Goal: Task Accomplishment & Management: Complete application form

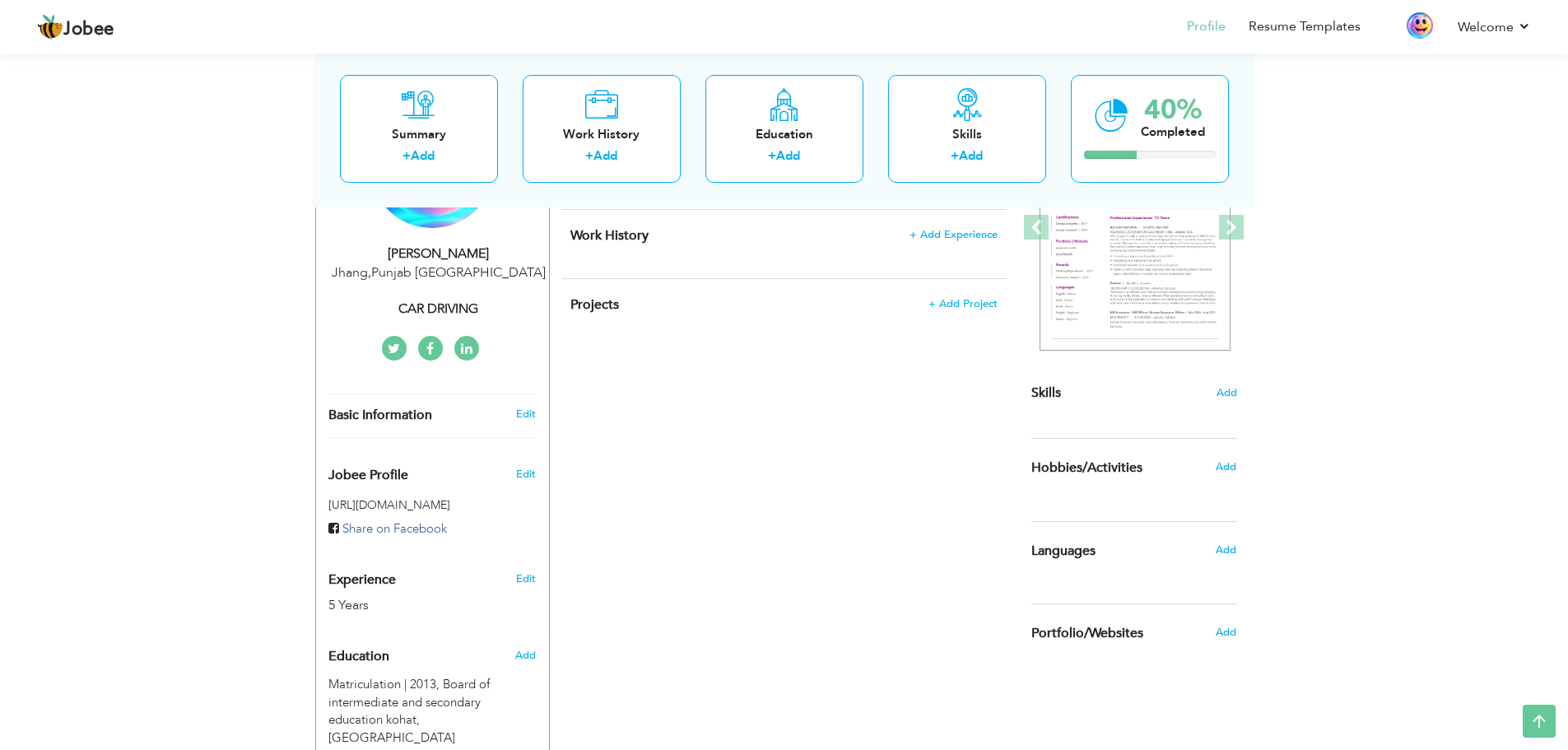
scroll to position [274, 0]
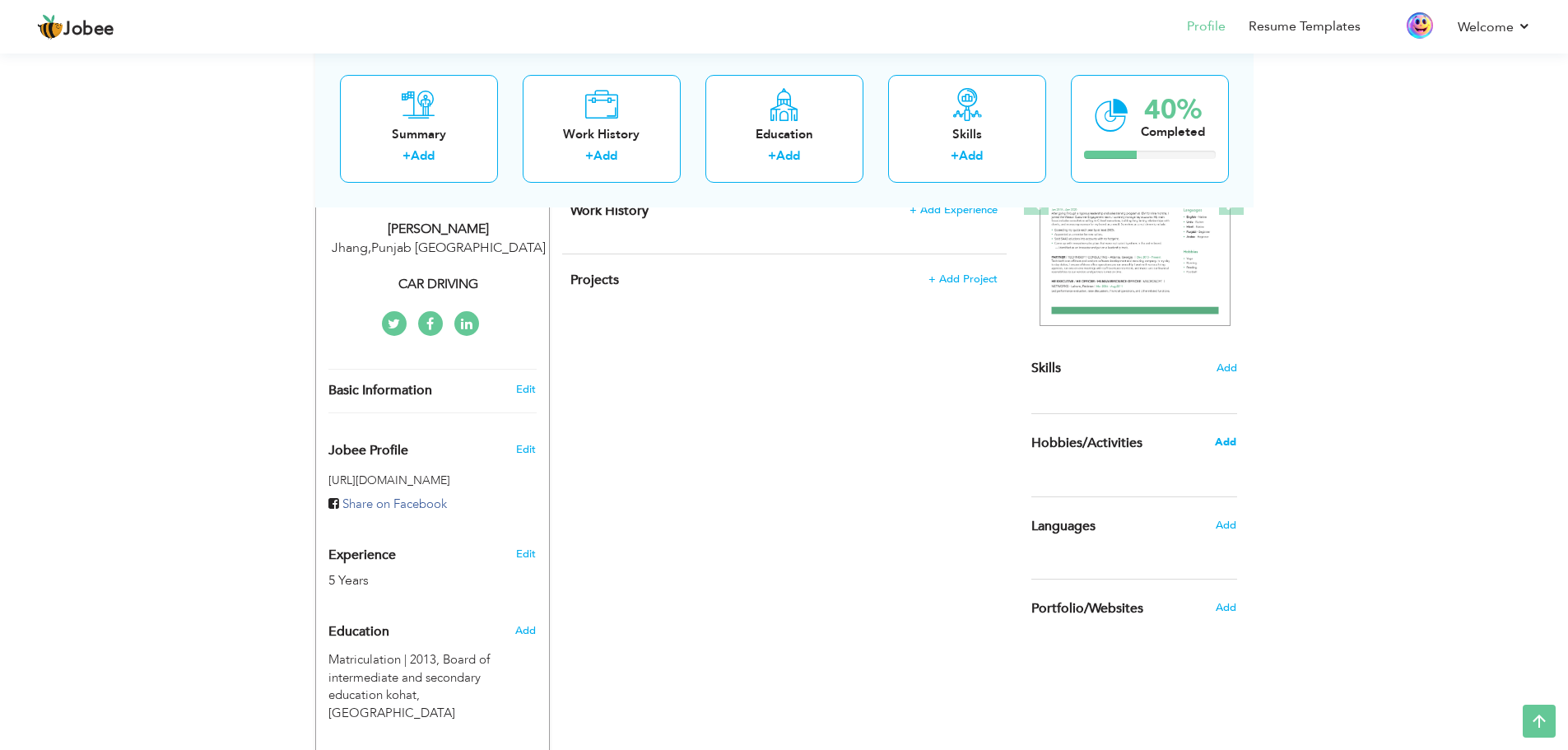
click at [1231, 441] on span "Add" at bounding box center [1225, 442] width 21 height 15
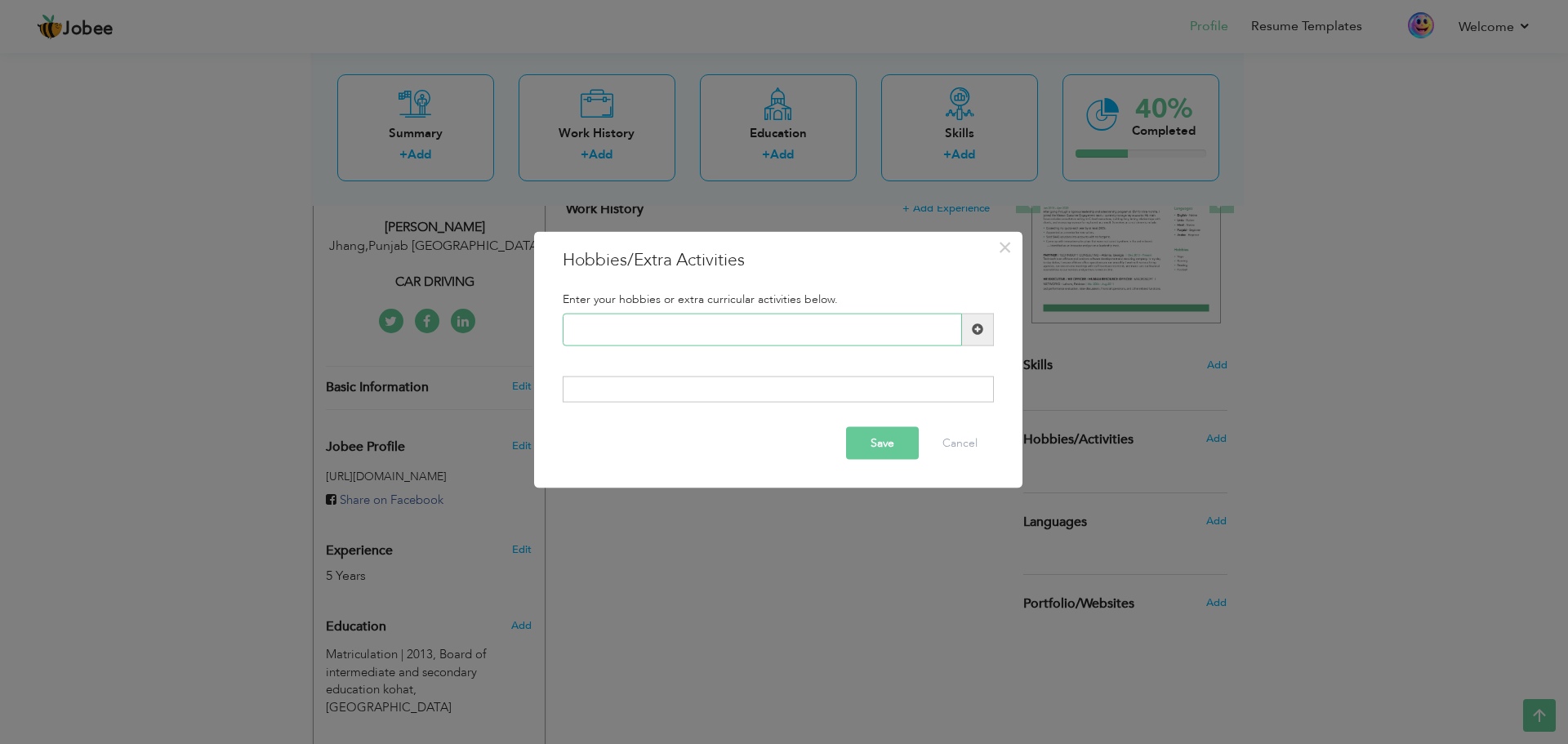
click at [677, 333] on input "text" at bounding box center [761, 329] width 399 height 32
type input "Reading Books"
click at [979, 325] on span at bounding box center [977, 329] width 11 height 11
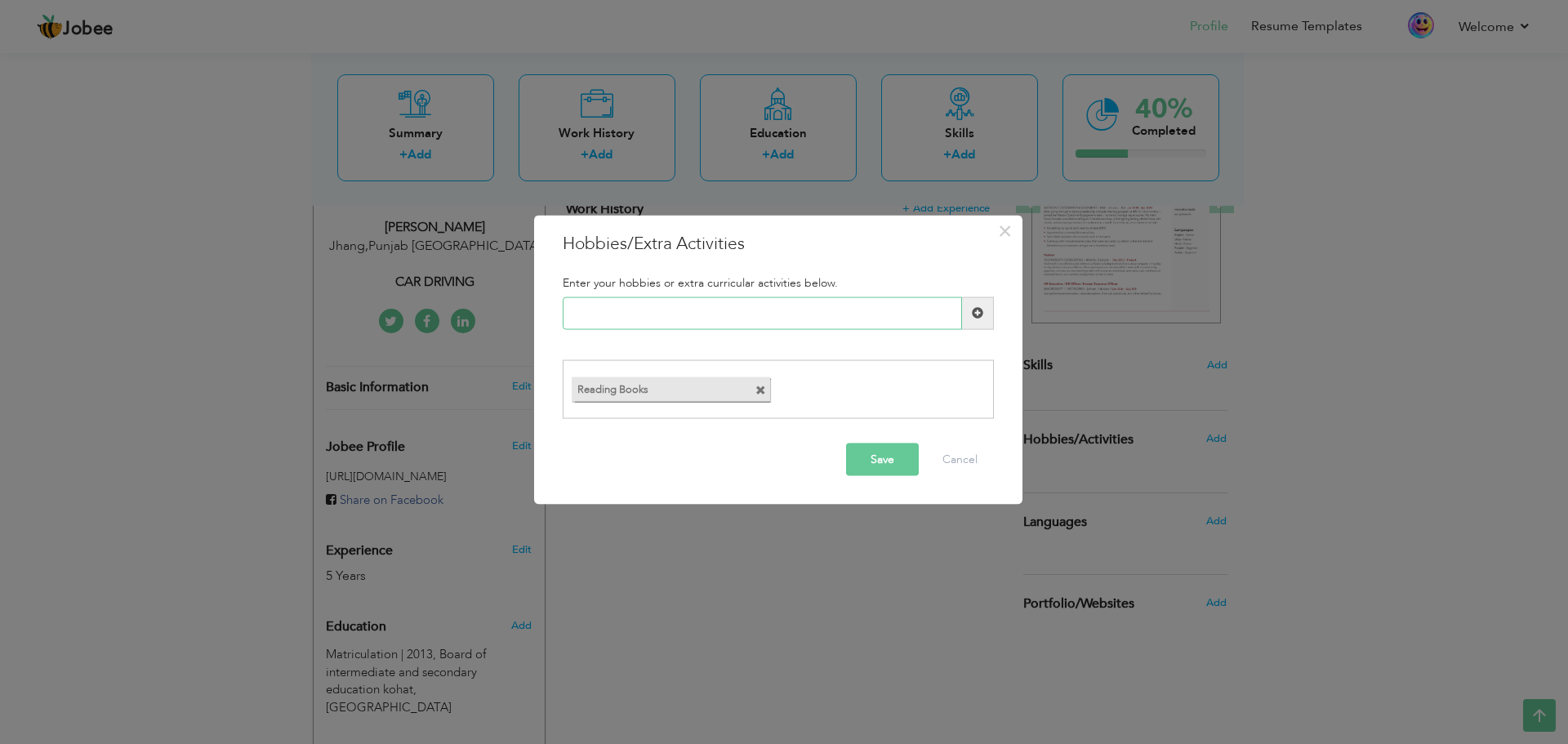
click at [782, 323] on input "text" at bounding box center [761, 313] width 399 height 32
type input "Play Games"
click at [972, 315] on span at bounding box center [977, 313] width 11 height 11
click at [738, 312] on input "text" at bounding box center [761, 313] width 399 height 32
type input "Hard Working"
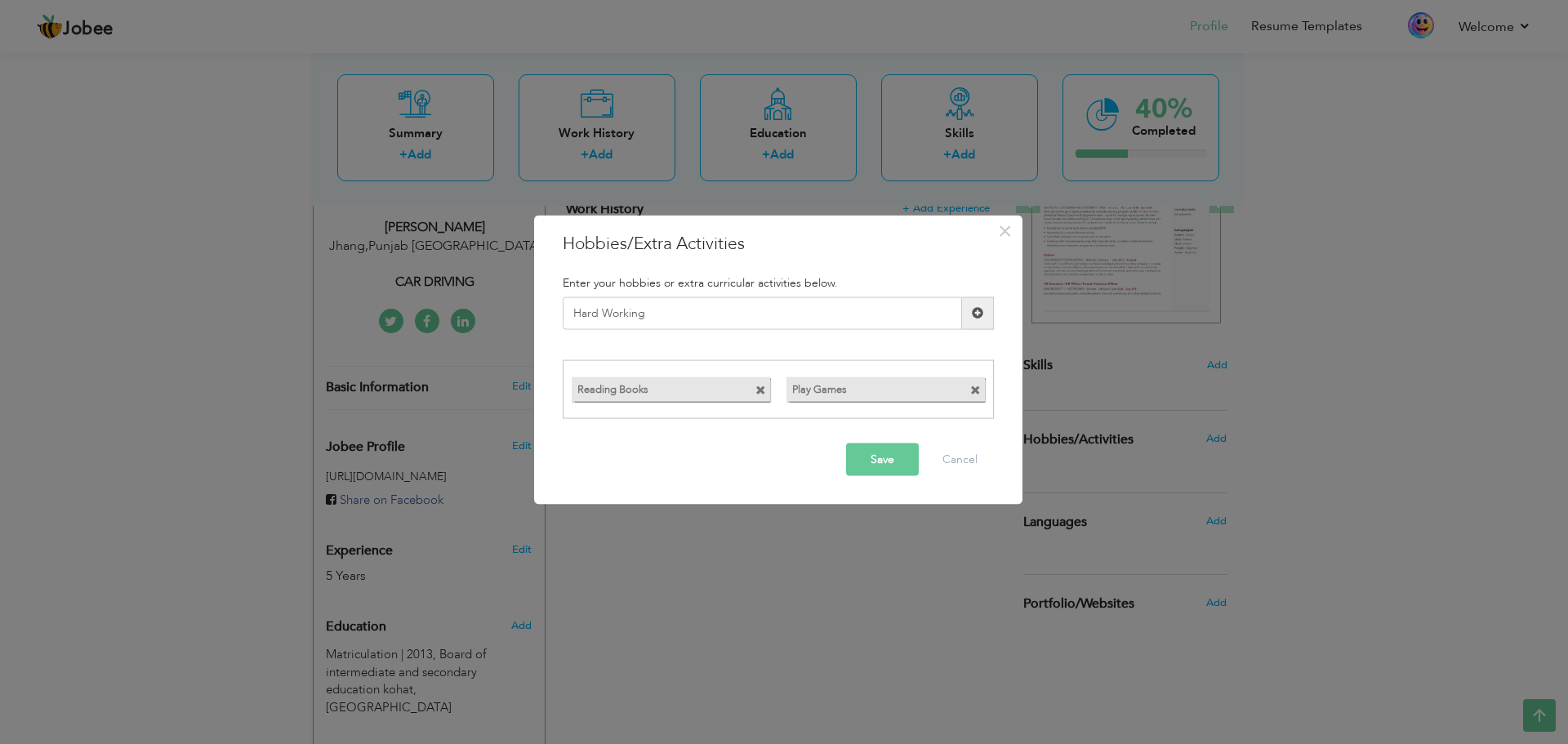
click at [977, 311] on span at bounding box center [977, 313] width 11 height 11
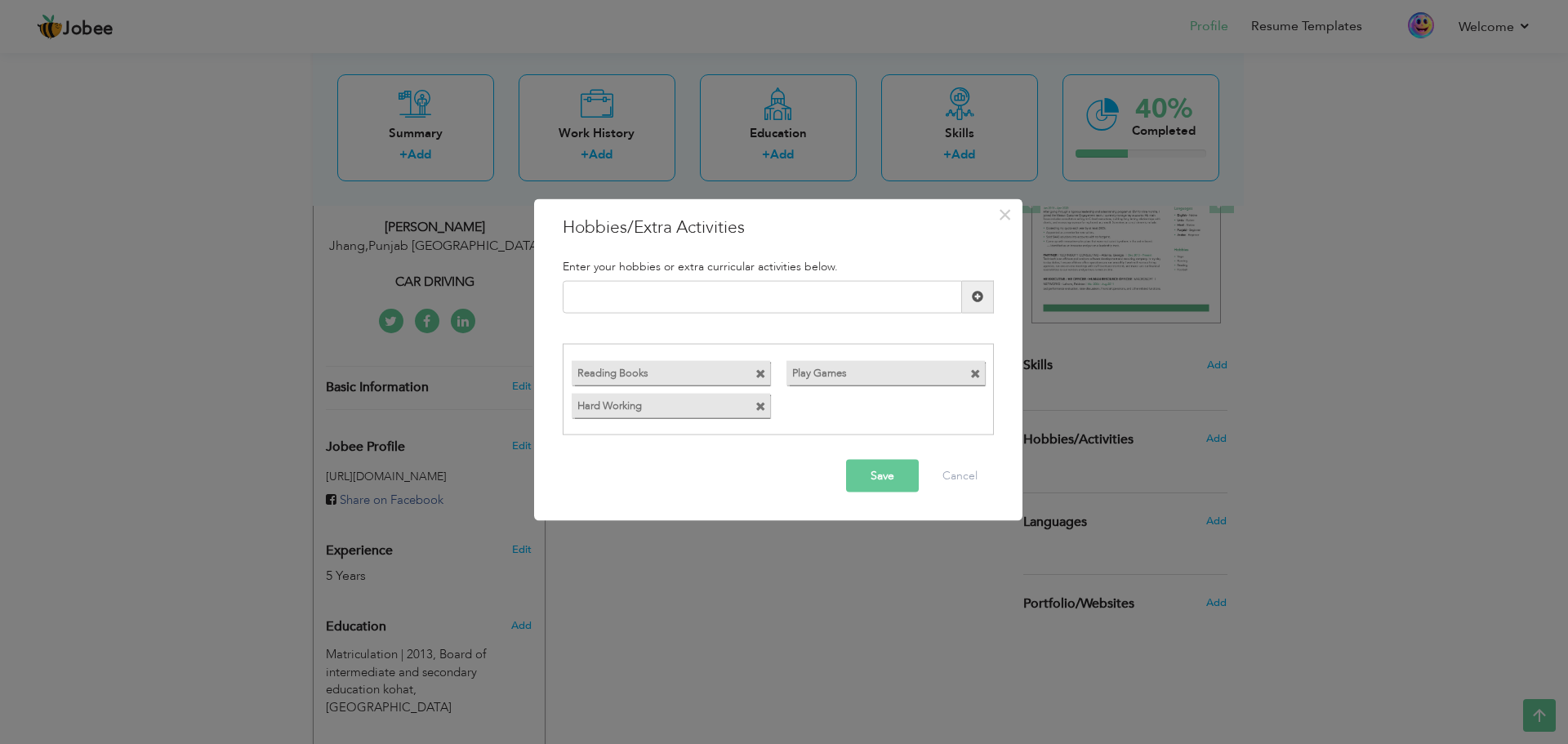
click at [908, 470] on button "Save" at bounding box center [882, 476] width 73 height 32
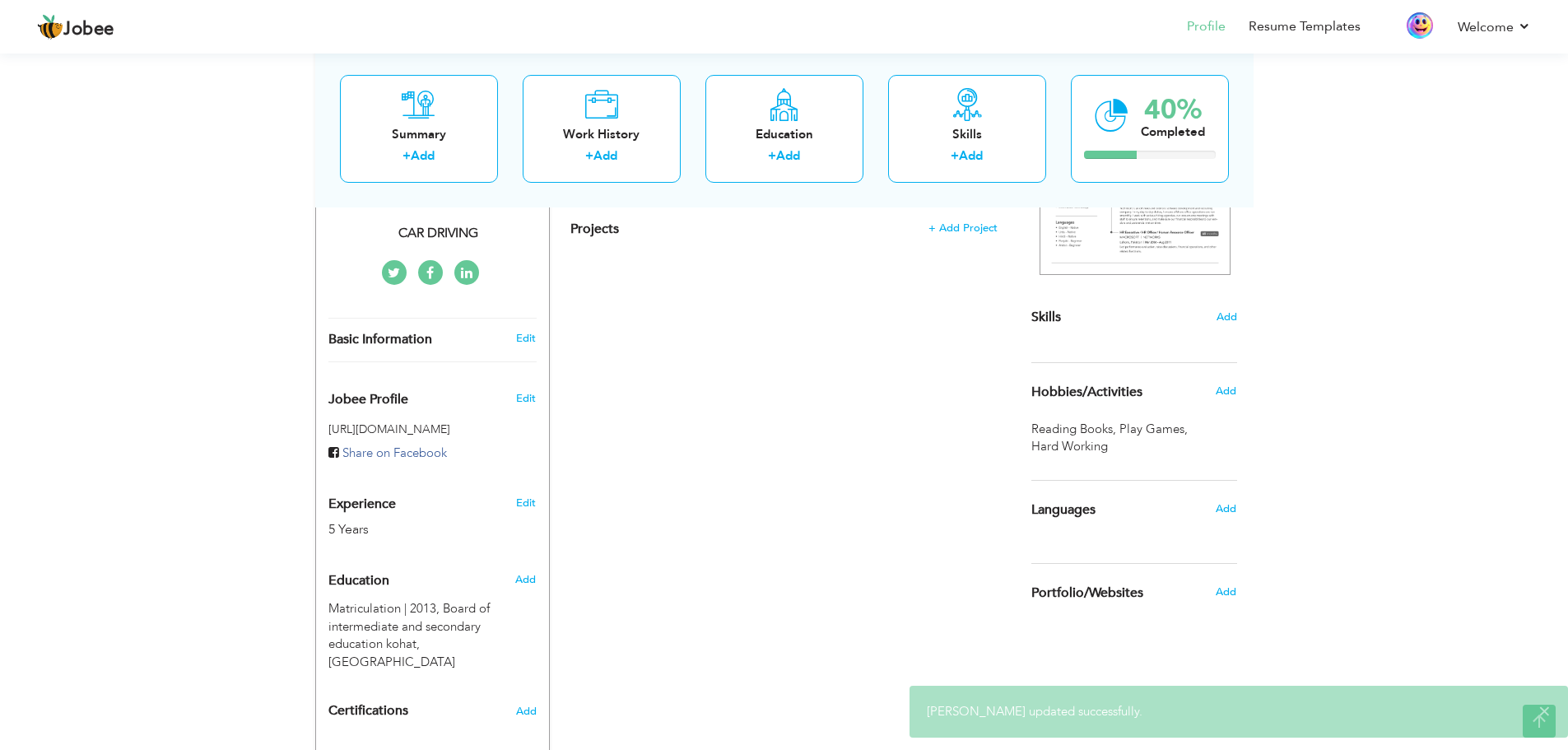
scroll to position [330, 0]
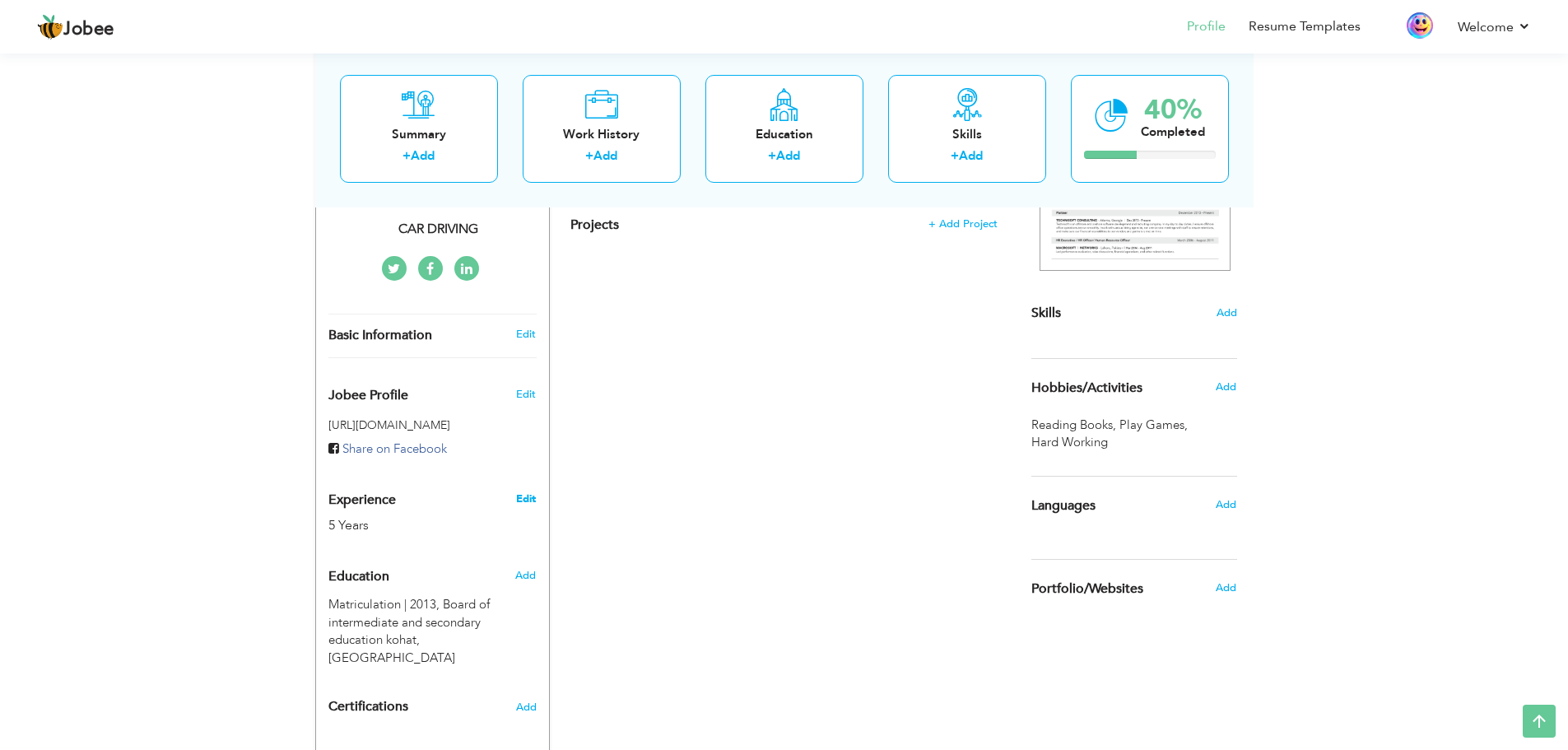
click at [527, 499] on link "Edit" at bounding box center [526, 499] width 20 height 15
type input "NASEEB"
type input "[PERSON_NAME]"
type input "[PHONE_NUMBER]"
select select "number:166"
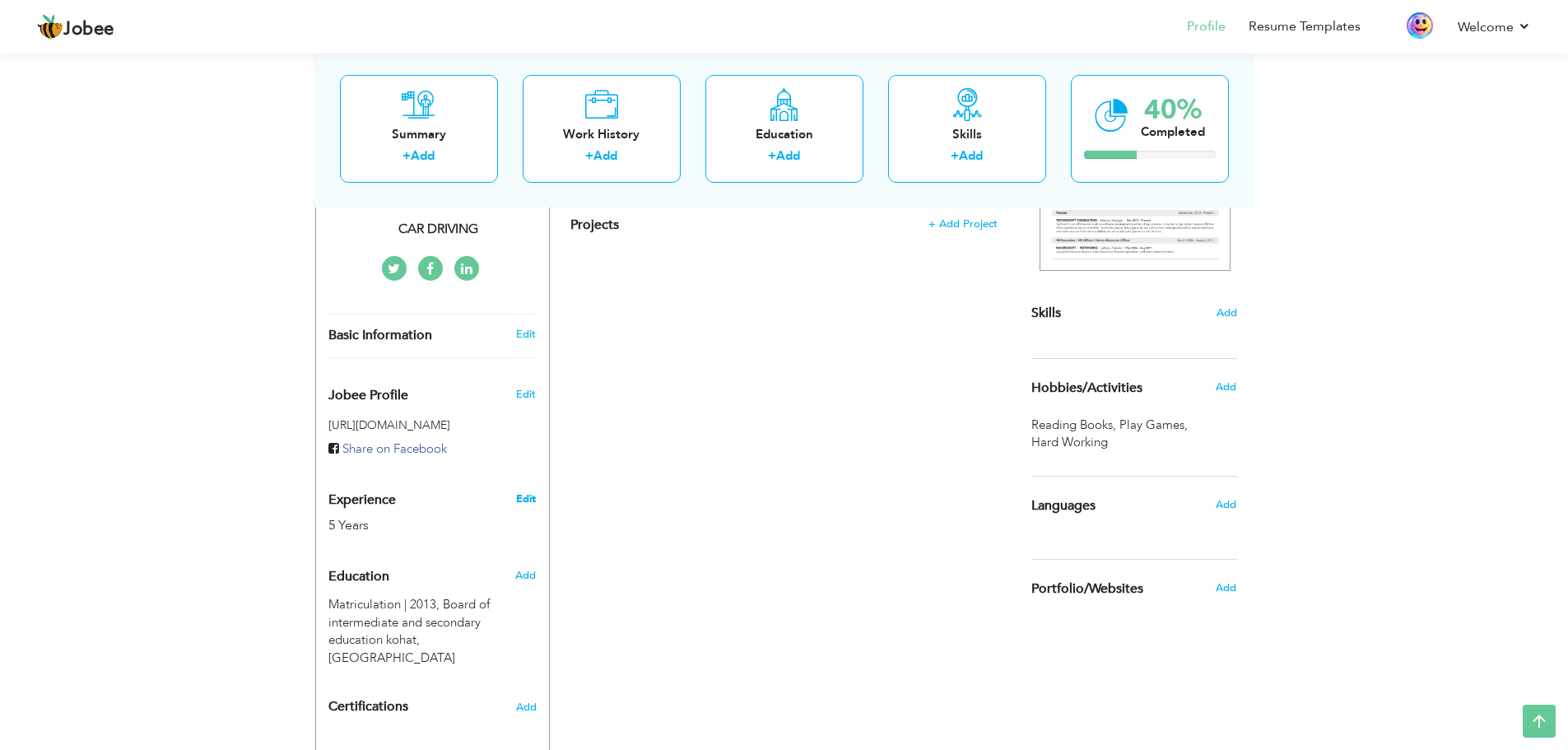
type input "[GEOGRAPHIC_DATA]"
type input "Jhang"
select select "number:7"
type input "CAR DRIVING"
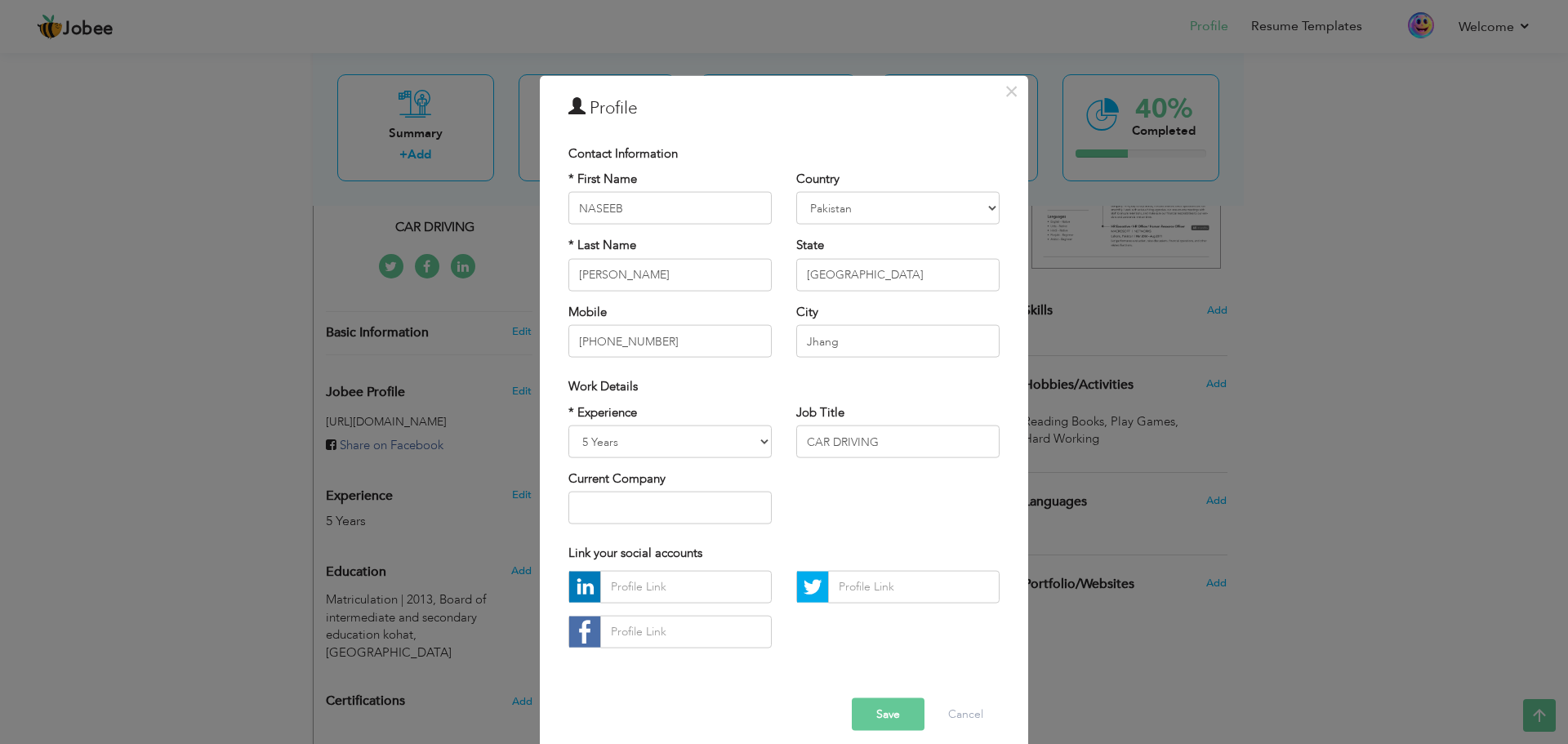
click at [884, 713] on button "Save" at bounding box center [887, 714] width 73 height 32
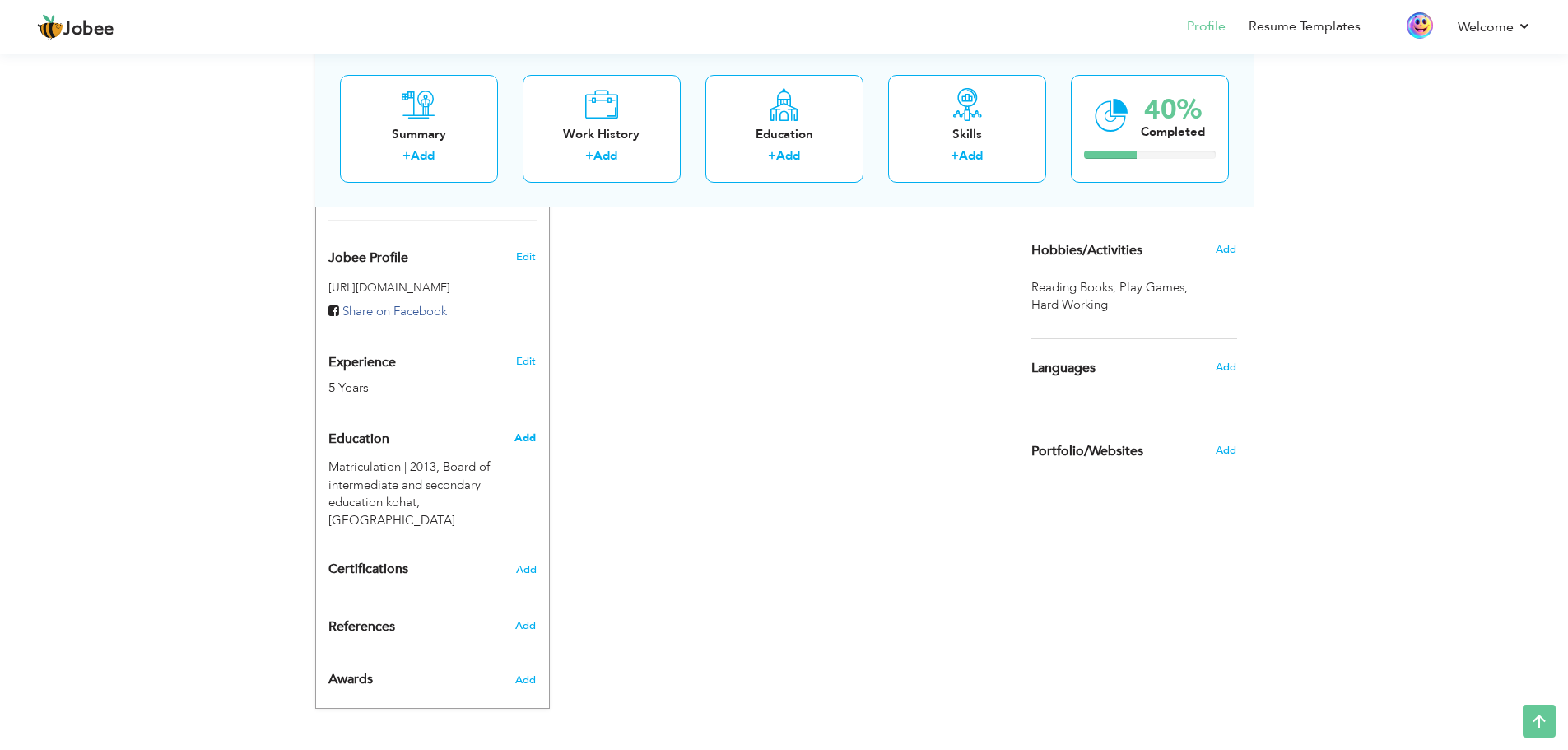
scroll to position [469, 0]
click at [530, 620] on span "Add" at bounding box center [525, 623] width 21 height 15
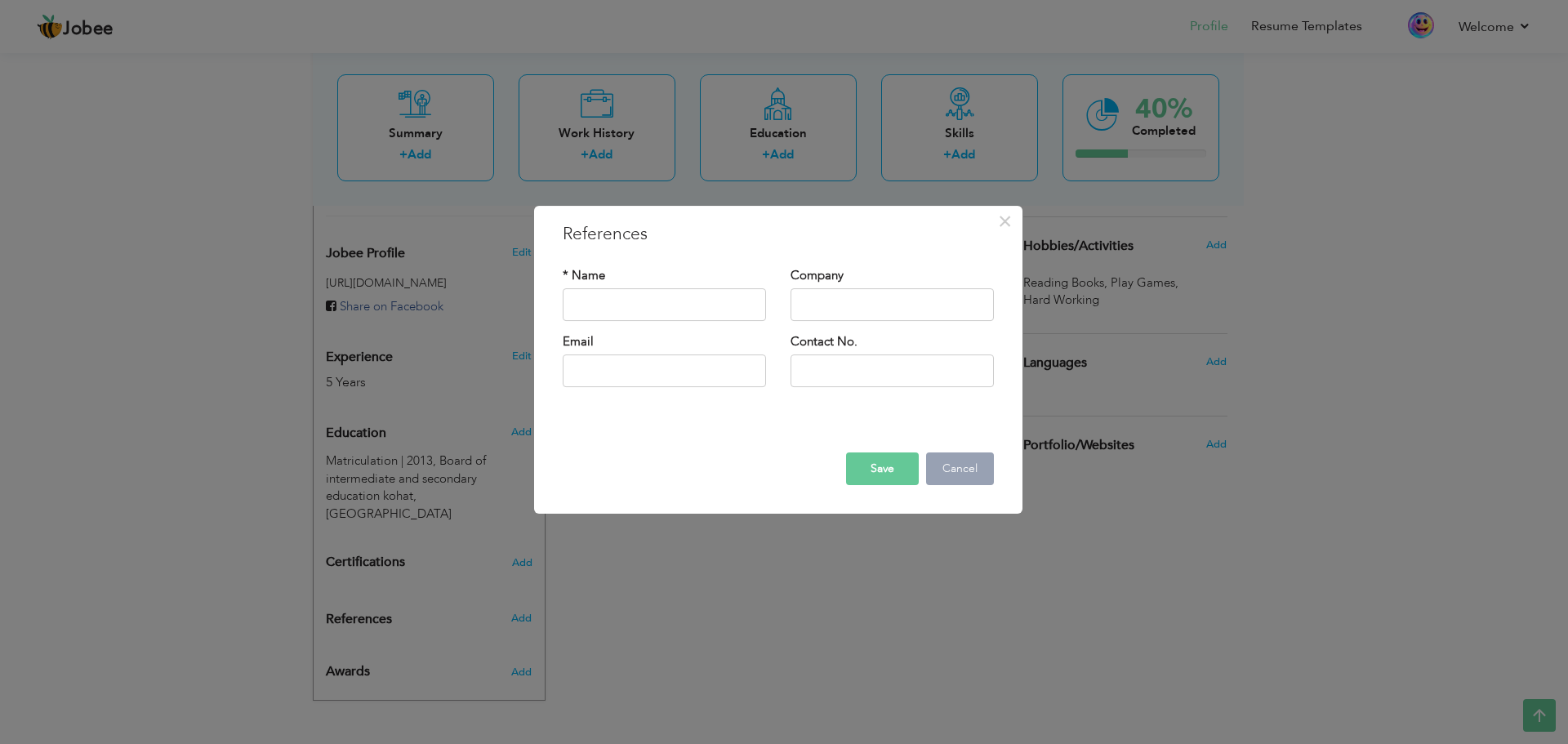
click at [953, 463] on button "Cancel" at bounding box center [959, 468] width 67 height 32
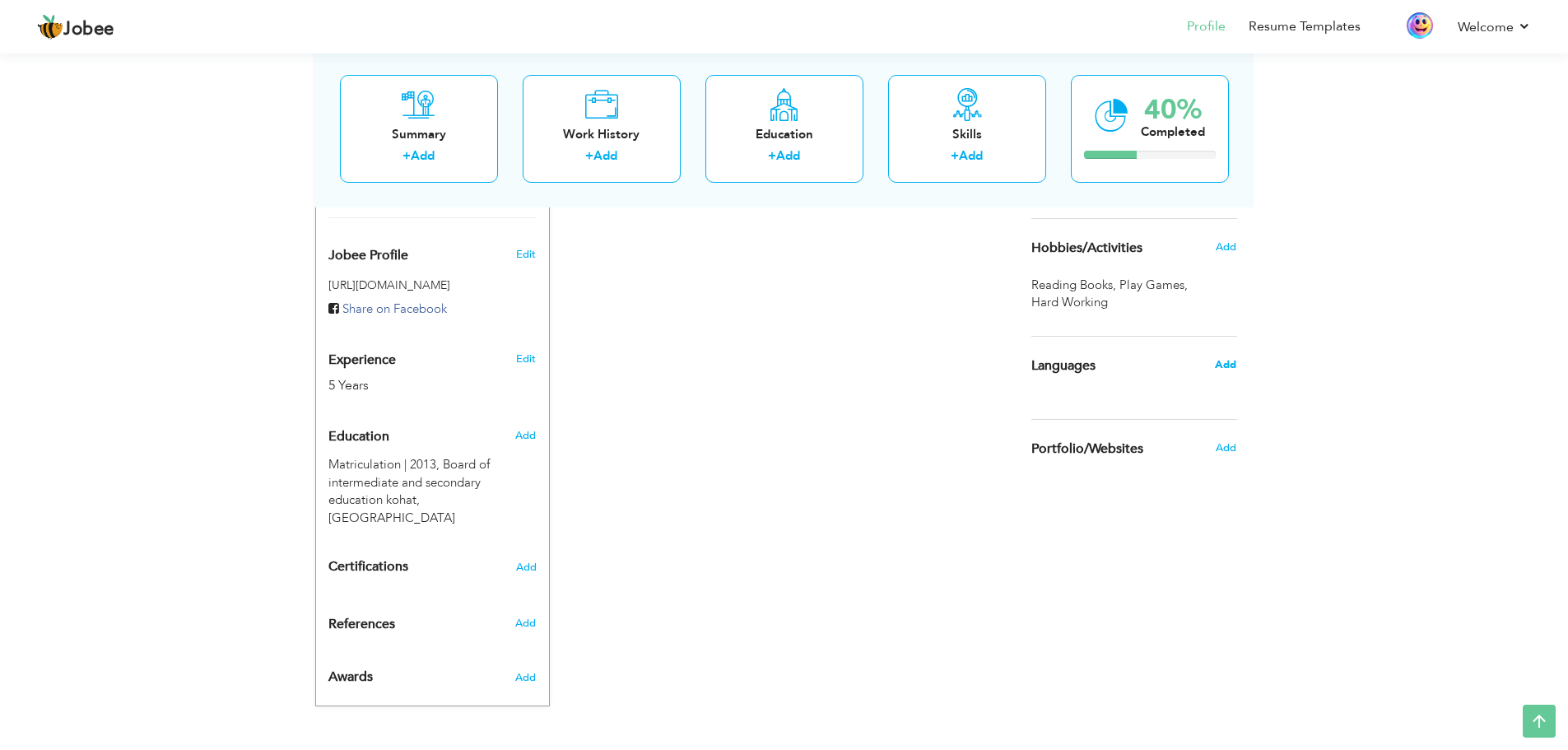
click at [1231, 369] on span "Add" at bounding box center [1225, 365] width 21 height 15
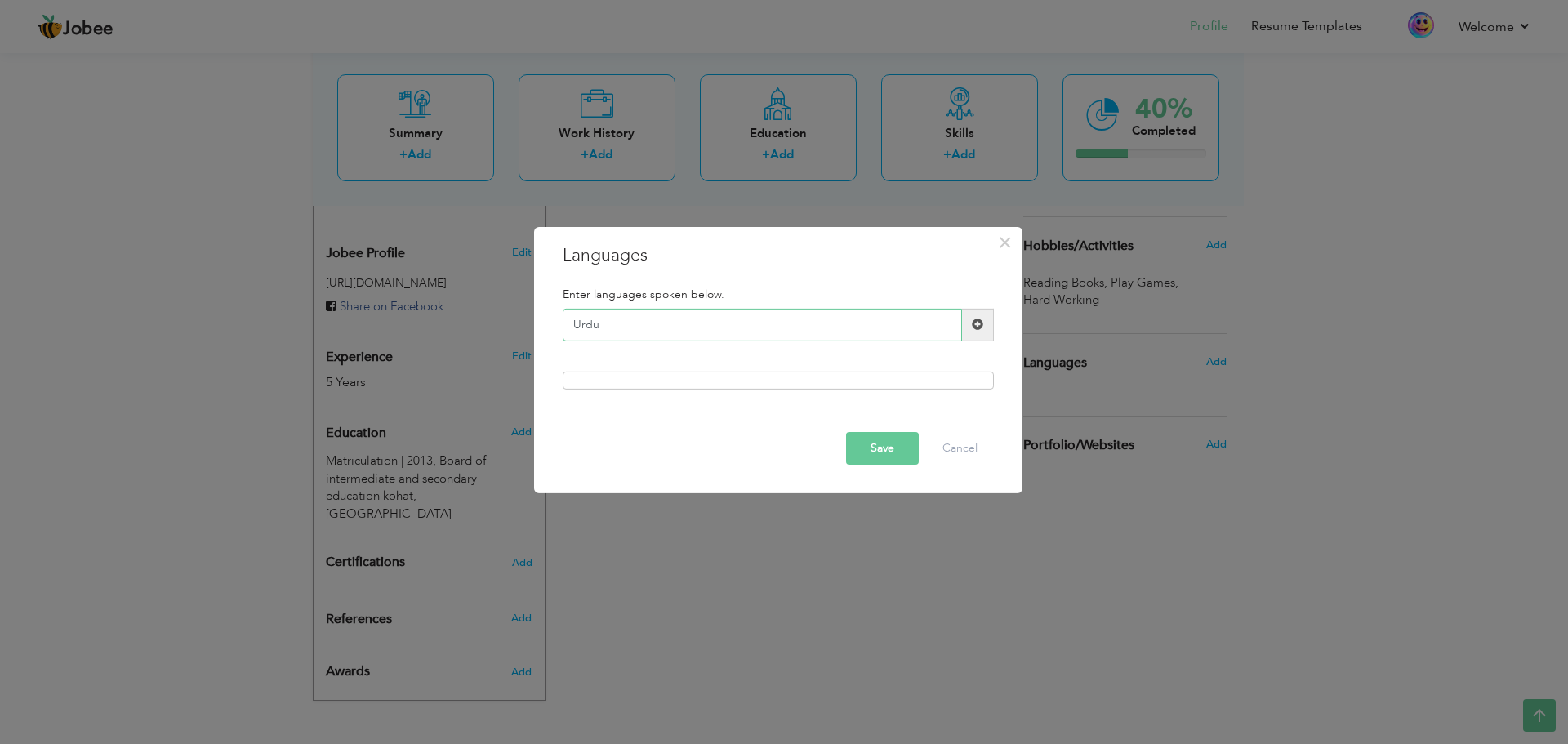
type input "Urdu"
click at [974, 325] on span at bounding box center [977, 324] width 11 height 11
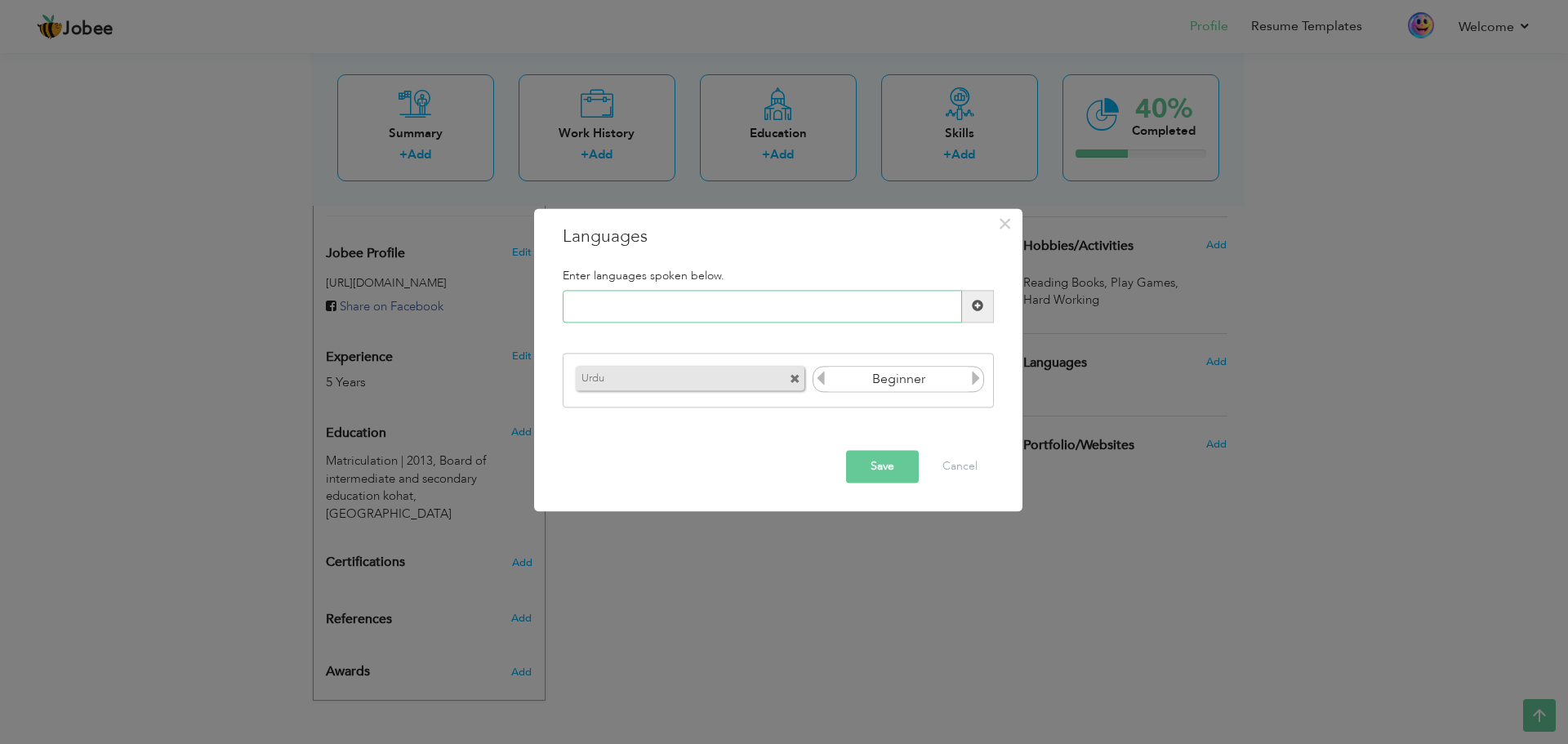
click at [801, 307] on input "text" at bounding box center [761, 306] width 399 height 32
type input "Pashto"
click at [976, 307] on span at bounding box center [977, 306] width 11 height 11
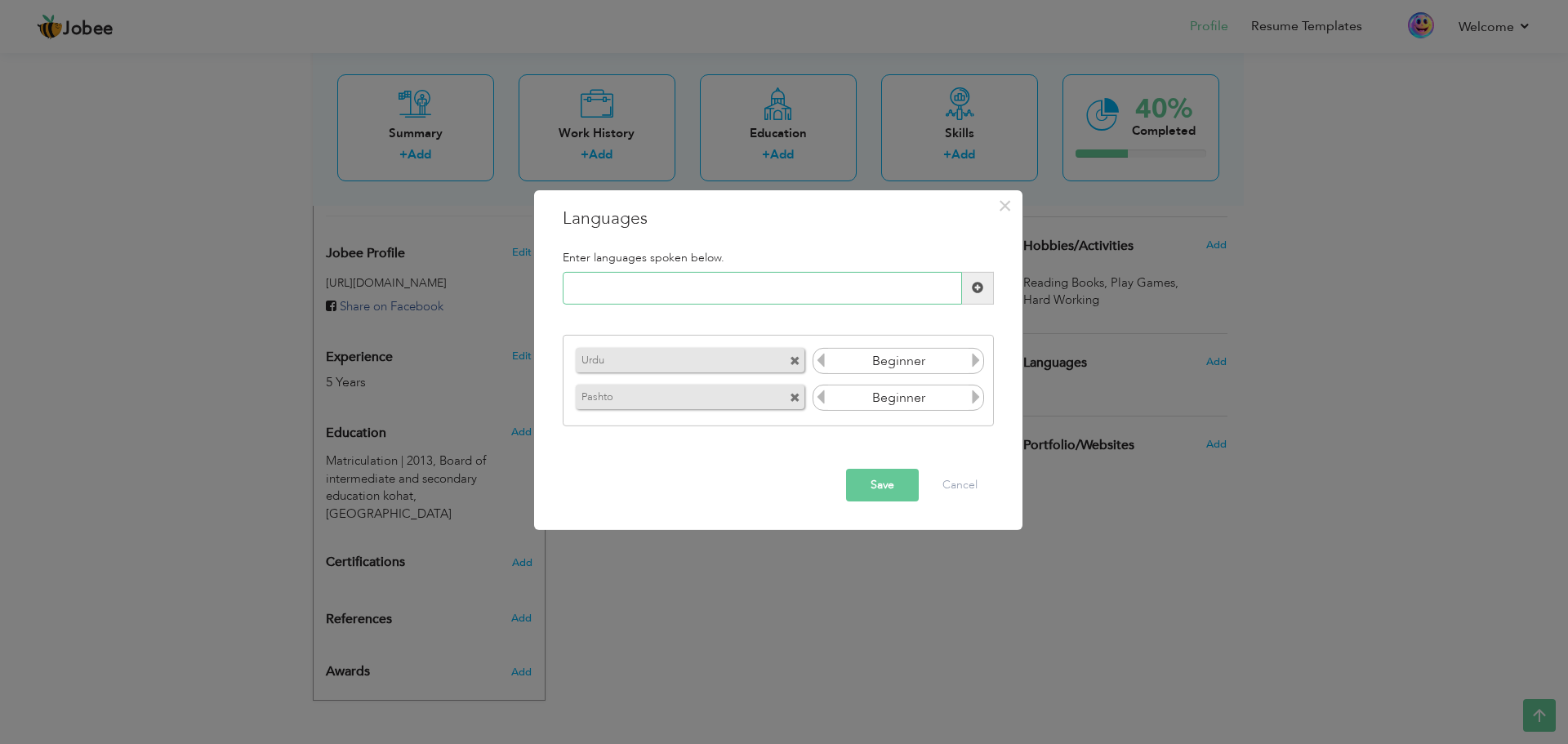
click at [777, 285] on input "text" at bounding box center [761, 288] width 399 height 32
type input "R"
type input "English"
click at [978, 285] on span at bounding box center [977, 287] width 11 height 11
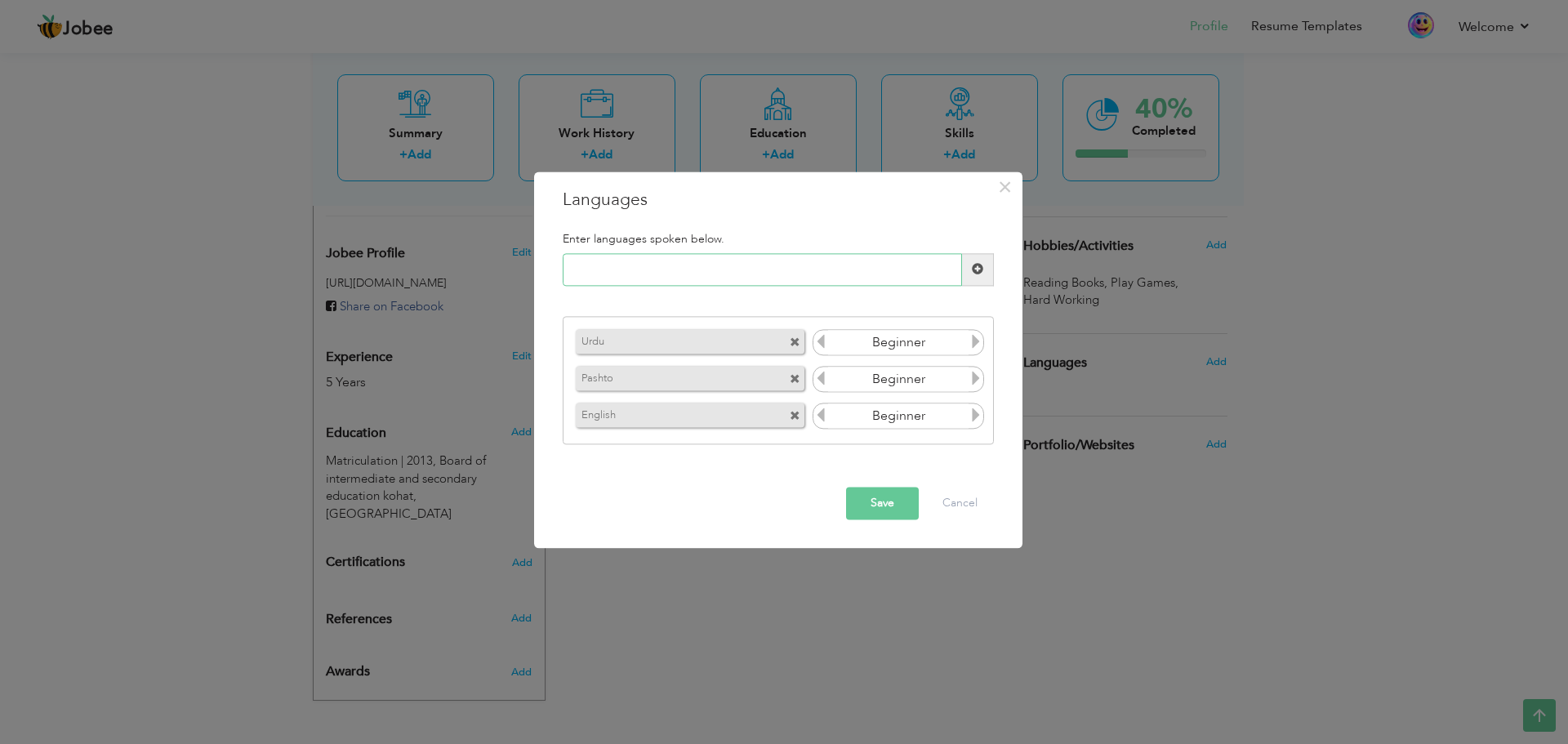
click at [829, 269] on input "text" at bounding box center [761, 269] width 399 height 32
type input "Punjabi"
click at [975, 268] on span at bounding box center [977, 269] width 11 height 11
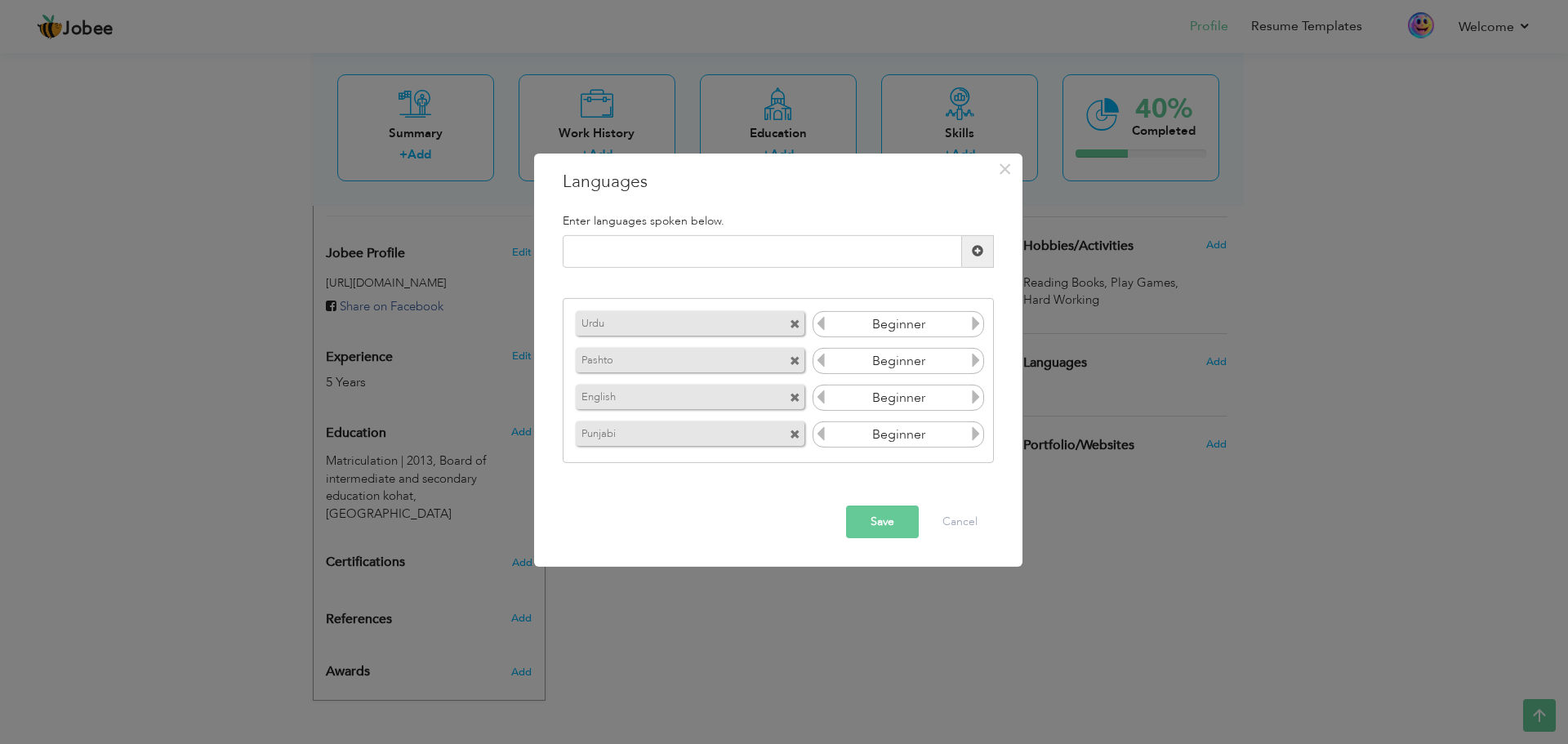
click at [975, 358] on icon at bounding box center [976, 360] width 15 height 15
click at [975, 359] on icon at bounding box center [976, 360] width 15 height 15
click at [976, 360] on icon at bounding box center [976, 360] width 15 height 15
click at [978, 325] on icon at bounding box center [976, 323] width 15 height 15
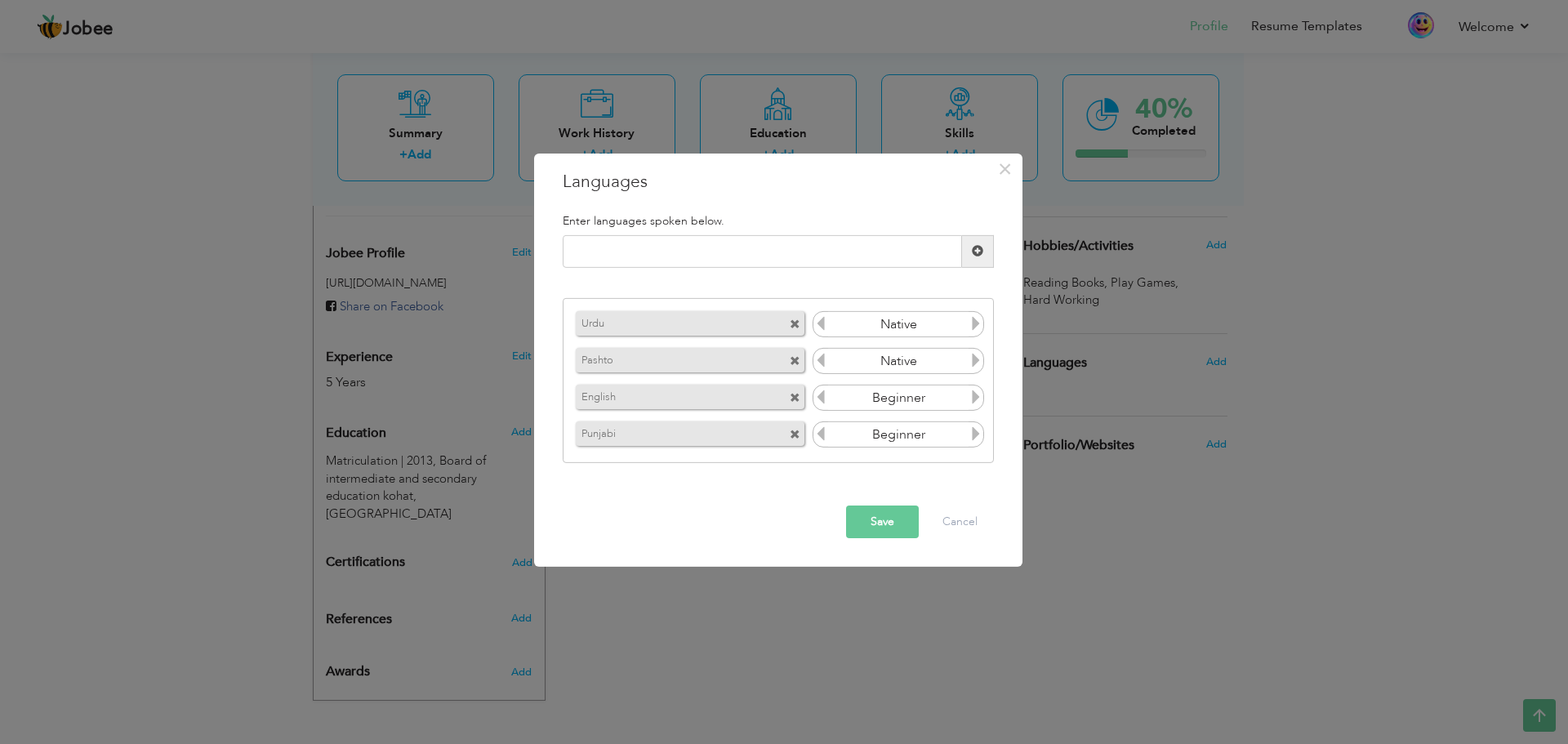
click at [978, 325] on icon at bounding box center [976, 323] width 15 height 15
click at [975, 432] on icon at bounding box center [976, 434] width 15 height 15
click at [903, 521] on button "Save" at bounding box center [882, 521] width 73 height 32
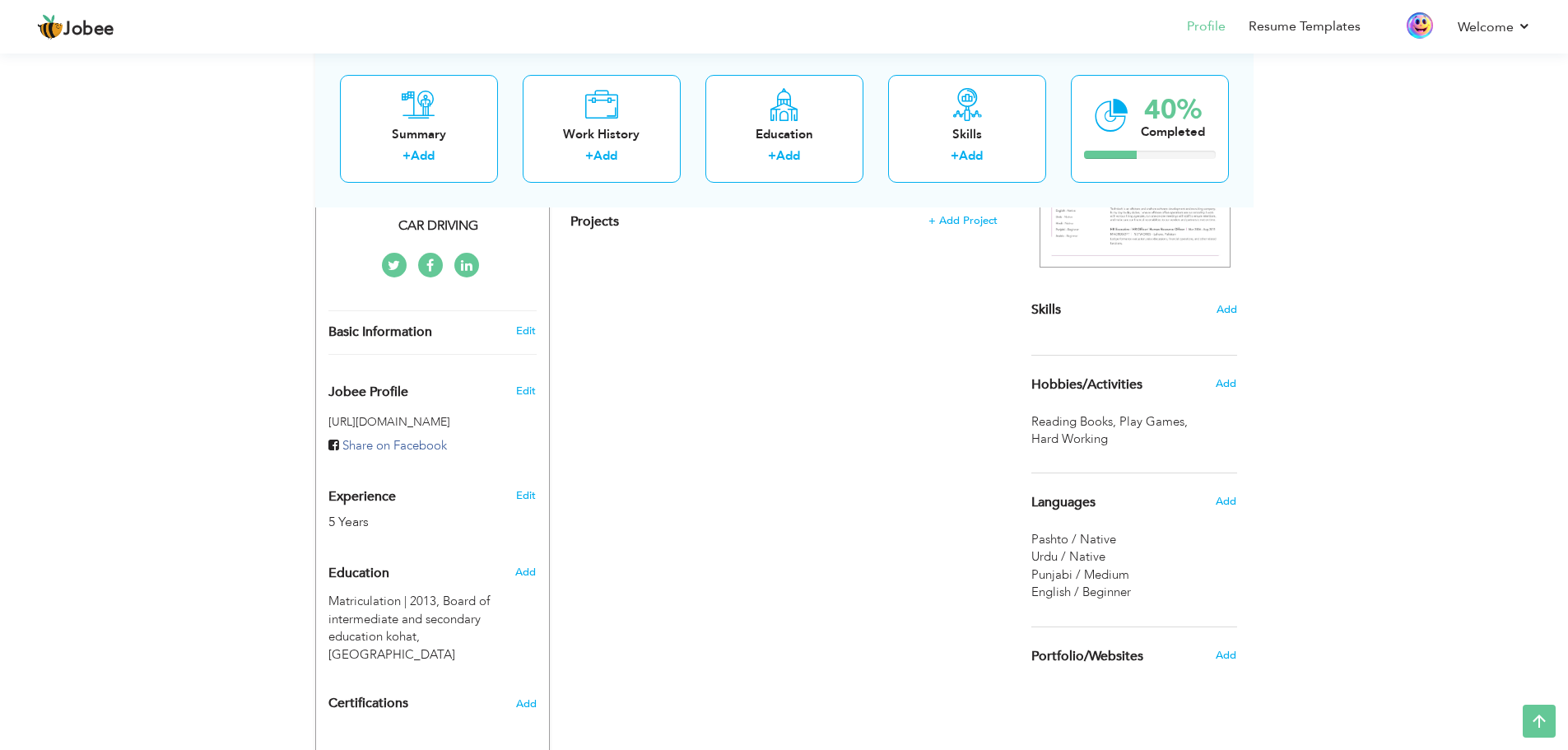
scroll to position [332, 0]
click at [966, 157] on link "Add" at bounding box center [970, 155] width 24 height 16
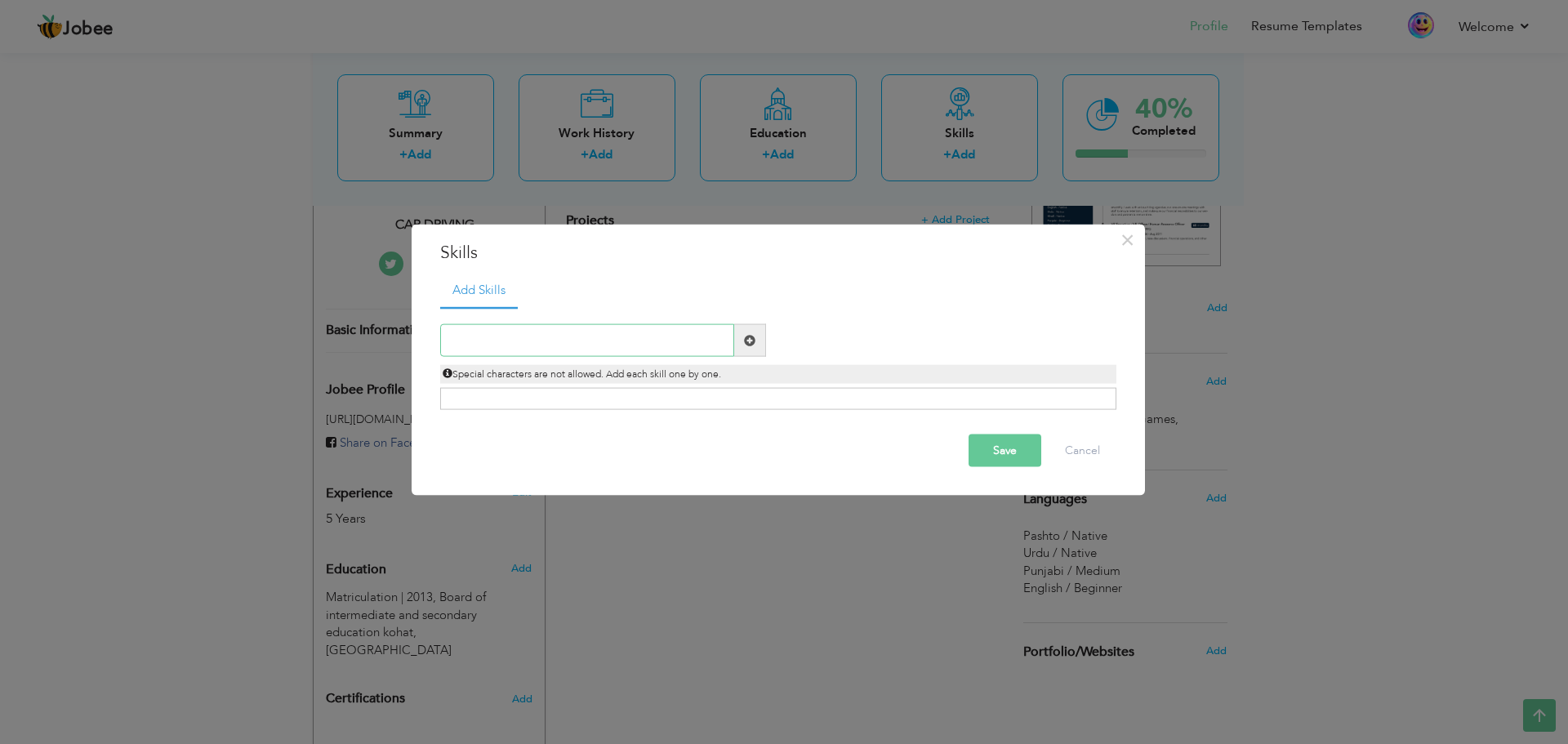
type input "V"
type input "Basics"
click at [744, 336] on span at bounding box center [750, 339] width 11 height 11
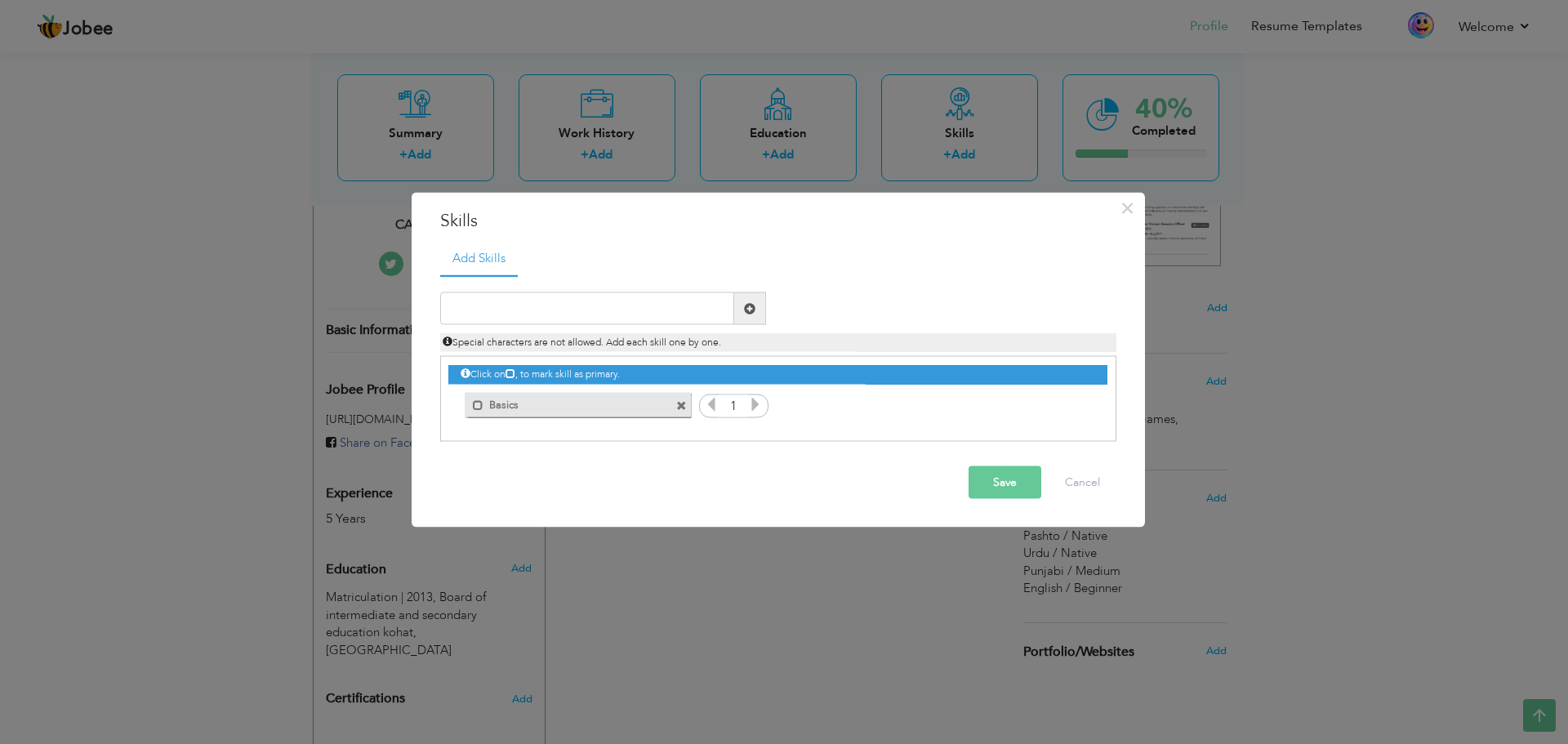
click at [759, 403] on icon at bounding box center [756, 405] width 15 height 15
click at [759, 402] on icon at bounding box center [756, 405] width 15 height 15
click at [667, 301] on input "text" at bounding box center [587, 308] width 294 height 32
type input "Internet"
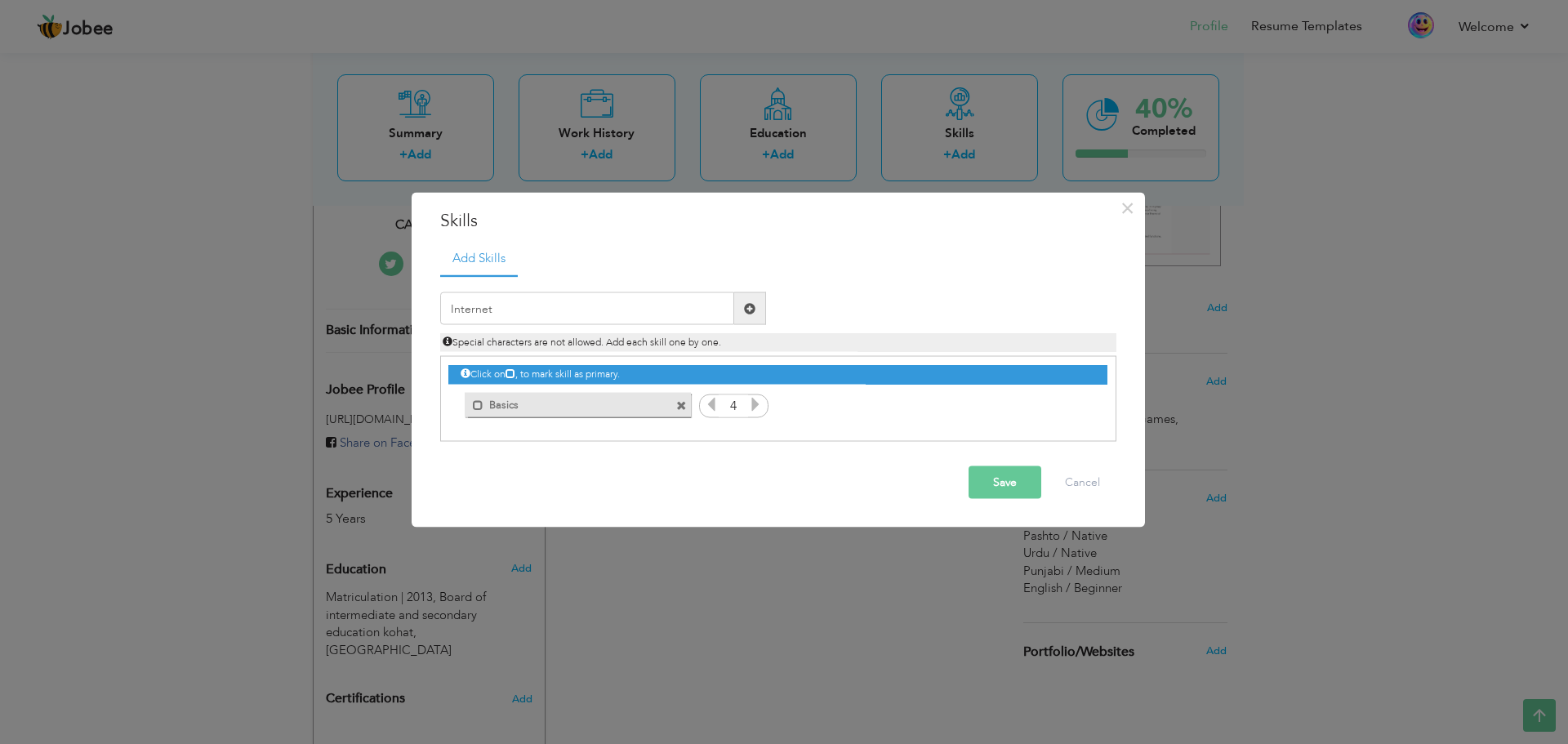
click at [754, 312] on span at bounding box center [750, 308] width 11 height 11
click at [1072, 406] on icon at bounding box center [1076, 405] width 15 height 15
click at [1005, 474] on button "Save" at bounding box center [1005, 482] width 73 height 32
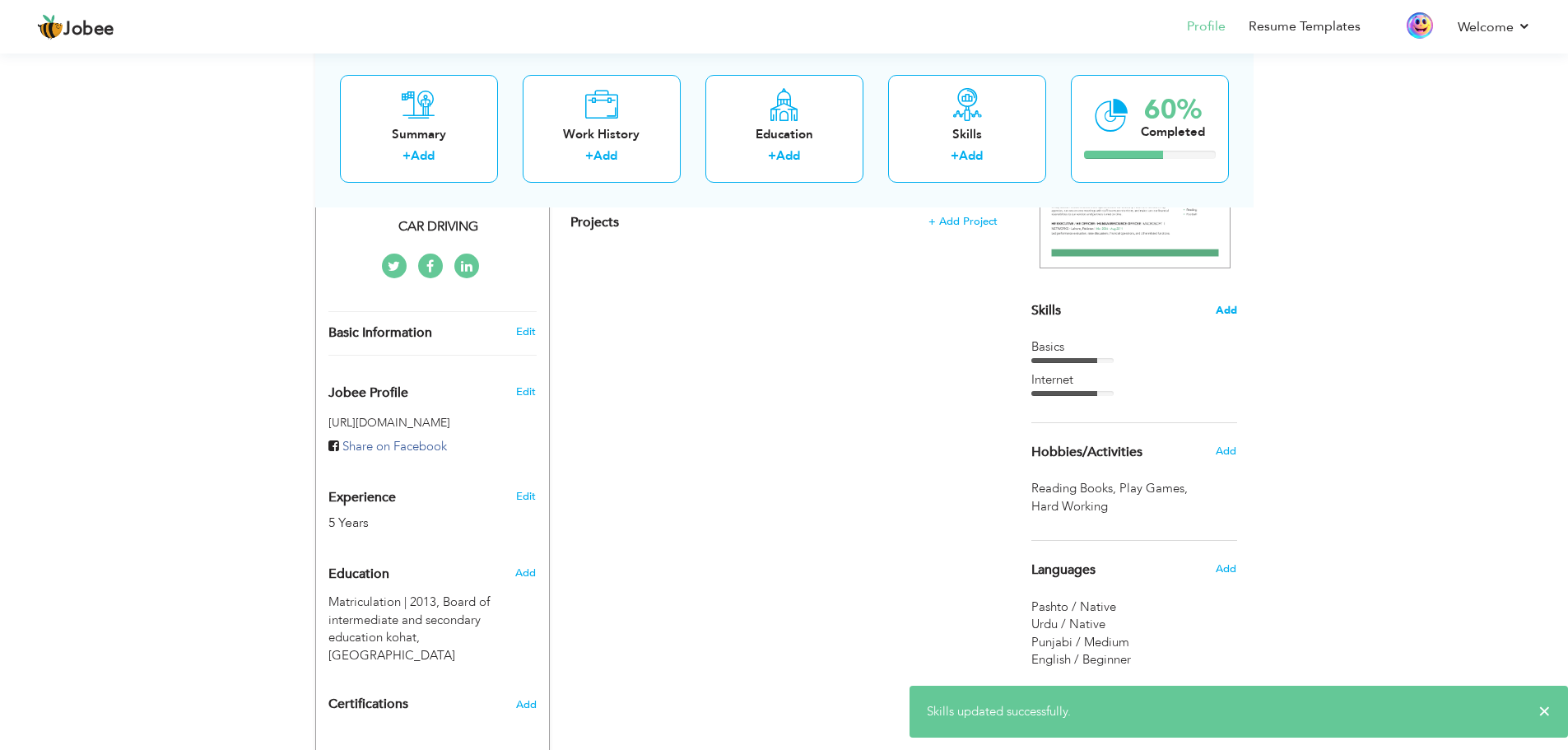
click at [1225, 315] on span "Add" at bounding box center [1226, 311] width 21 height 15
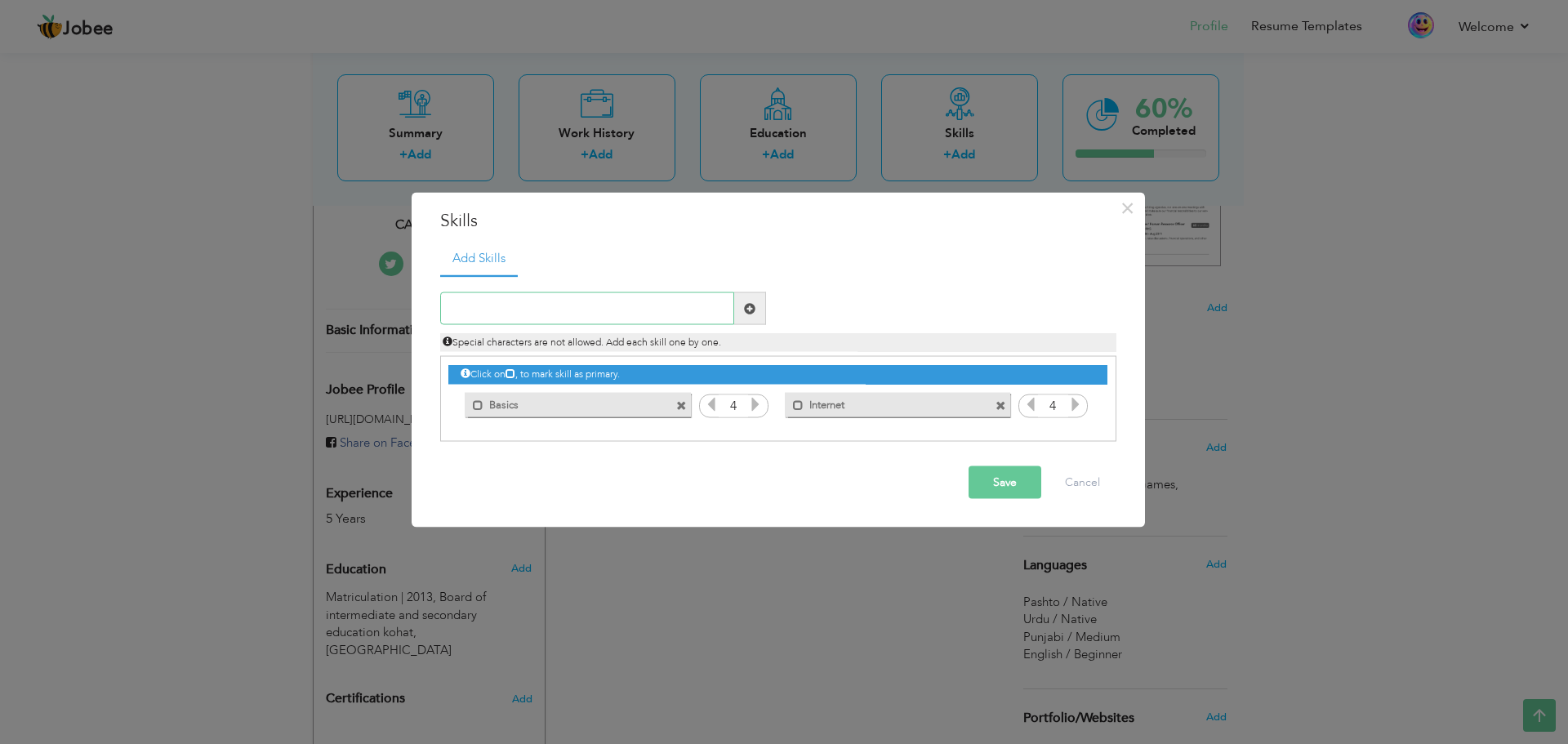
click at [629, 313] on input "text" at bounding box center [587, 308] width 294 height 32
type input "Driving"
click at [751, 304] on span at bounding box center [750, 308] width 11 height 11
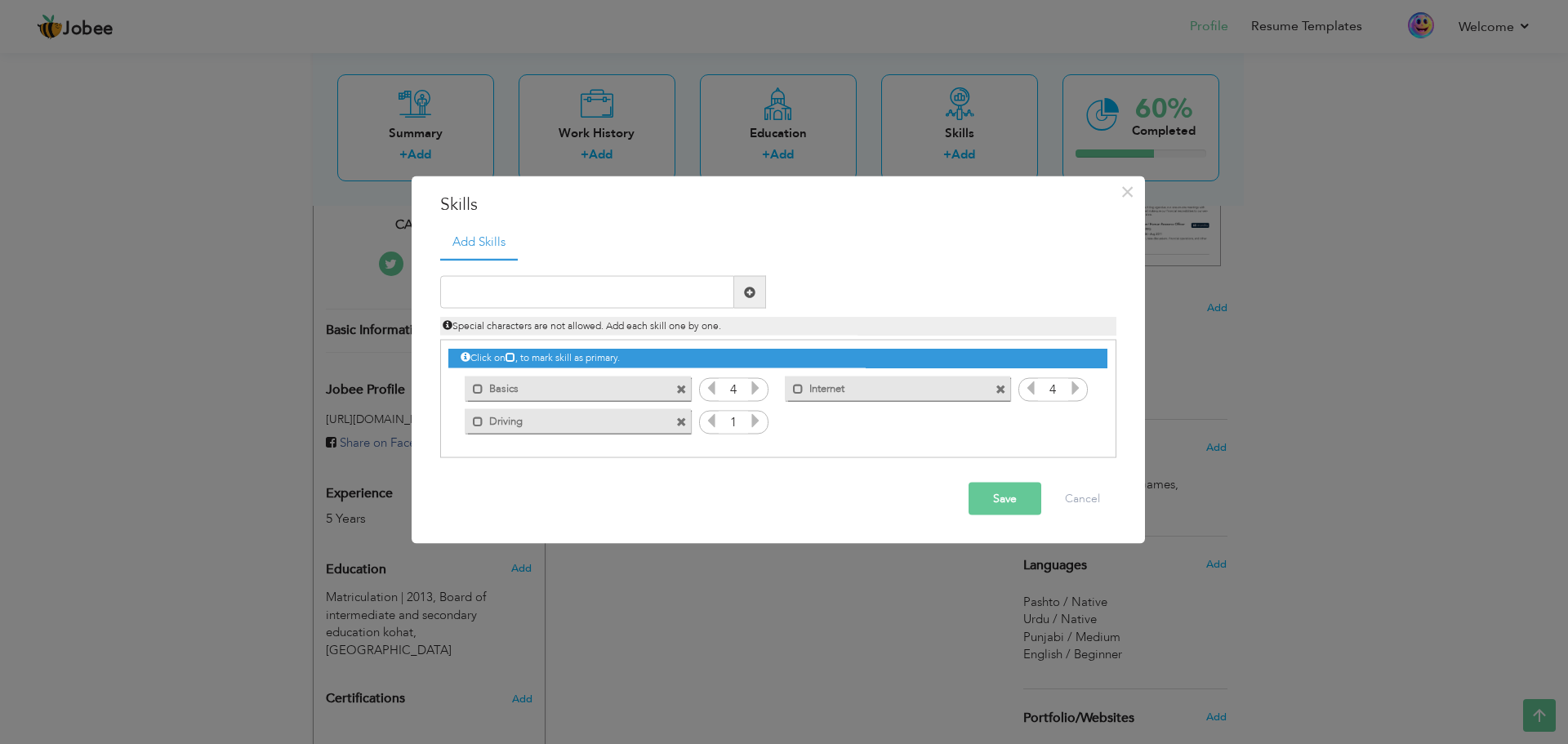
click at [757, 420] on icon at bounding box center [756, 421] width 15 height 15
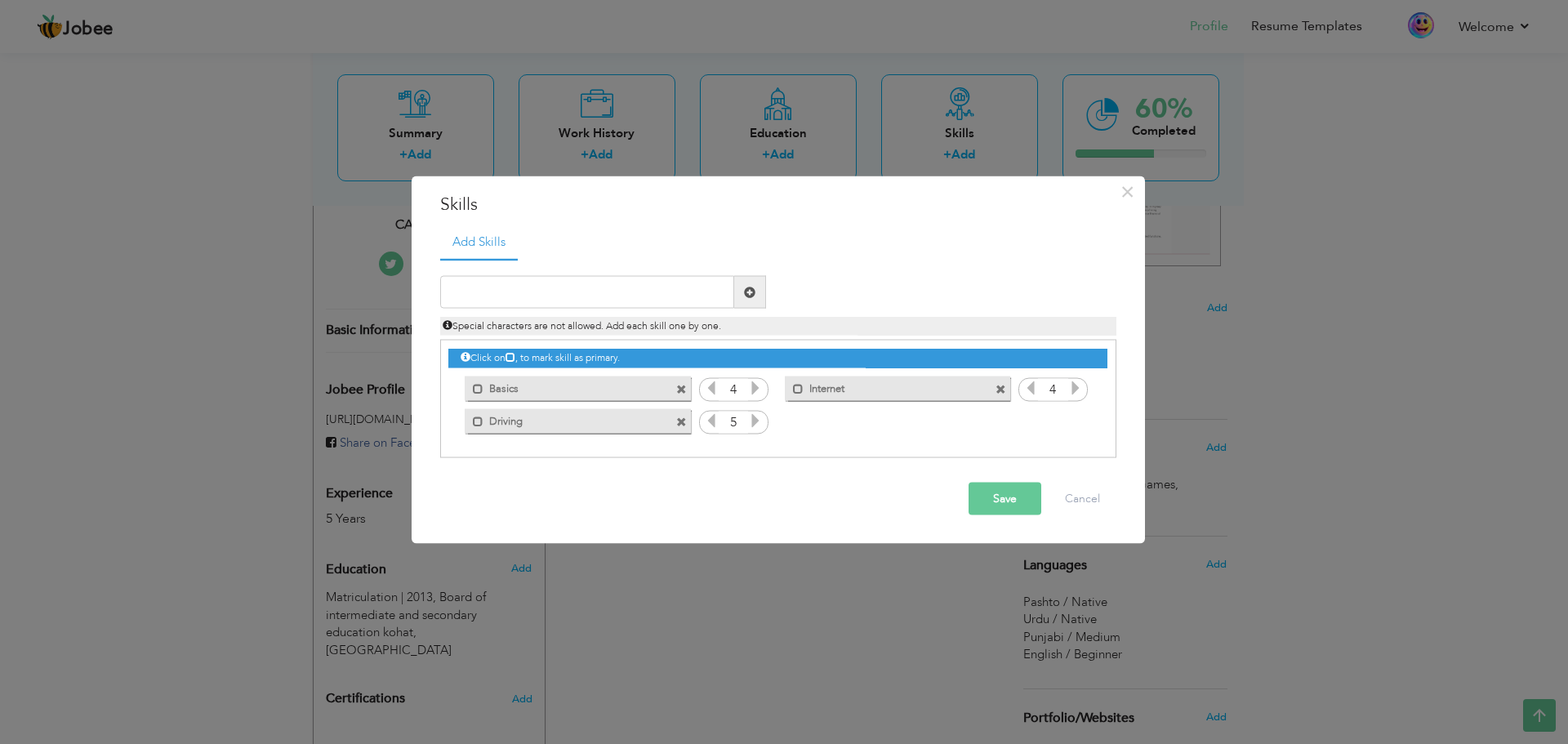
click at [1008, 491] on button "Save" at bounding box center [1005, 499] width 73 height 32
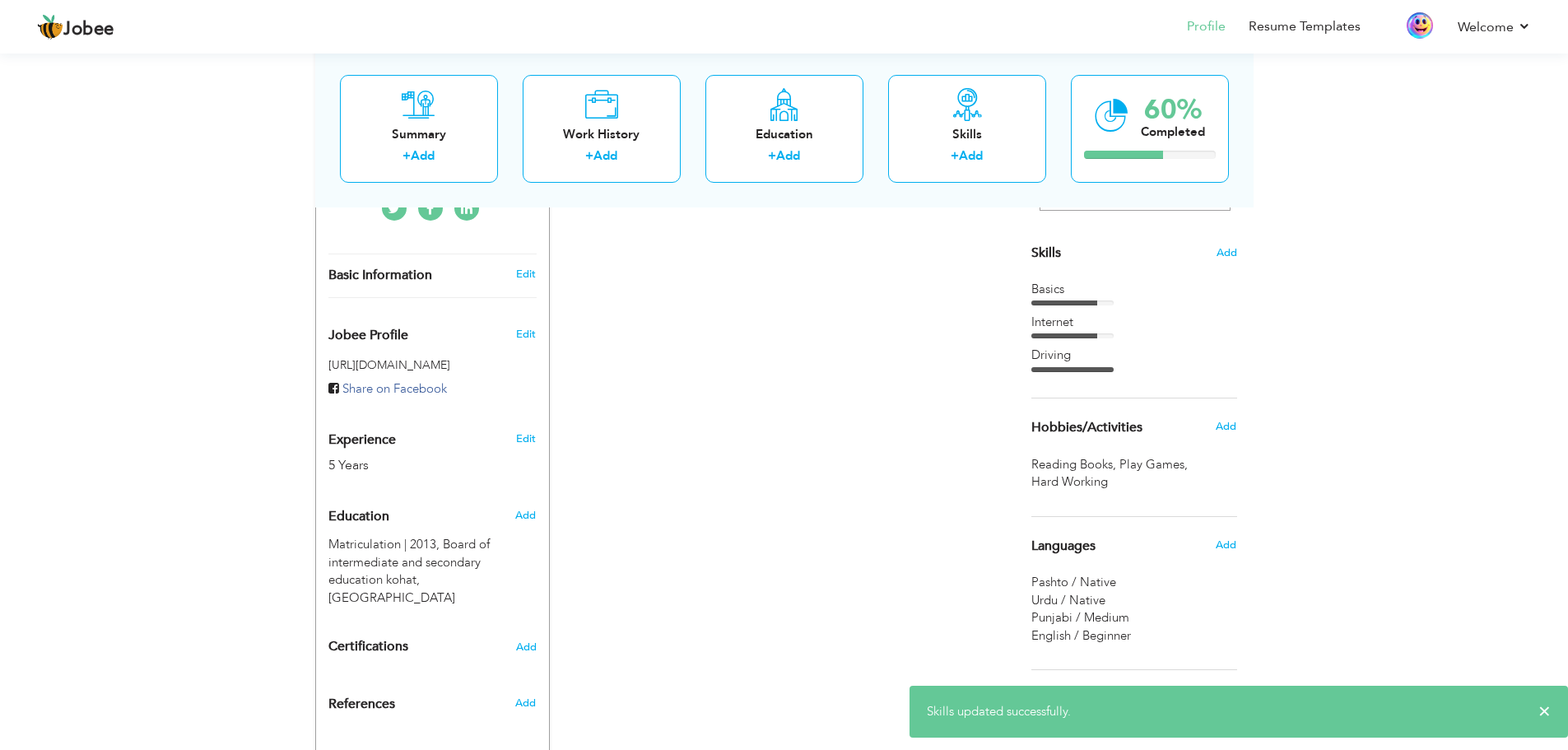
scroll to position [414, 0]
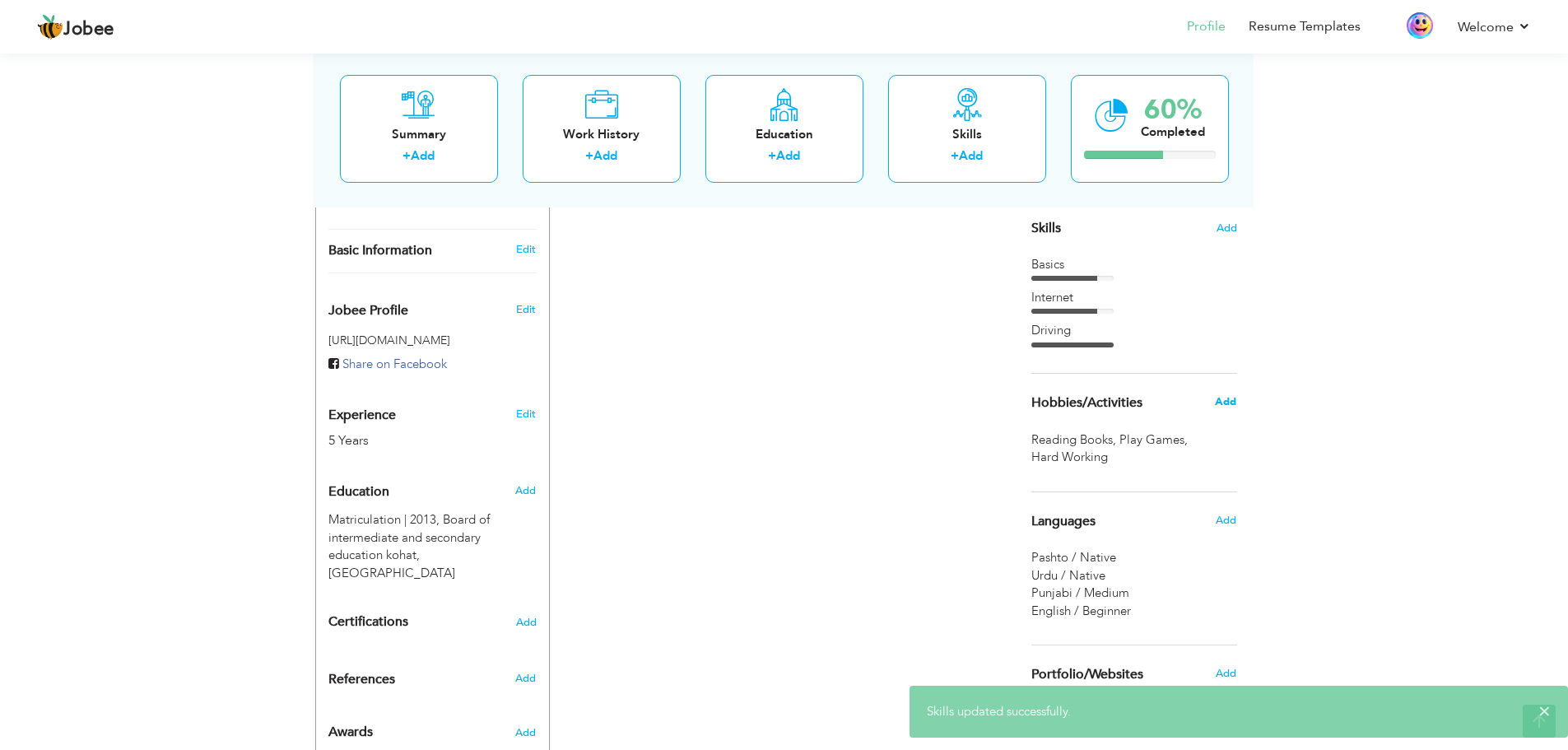
click at [1232, 403] on span "Add" at bounding box center [1225, 402] width 21 height 15
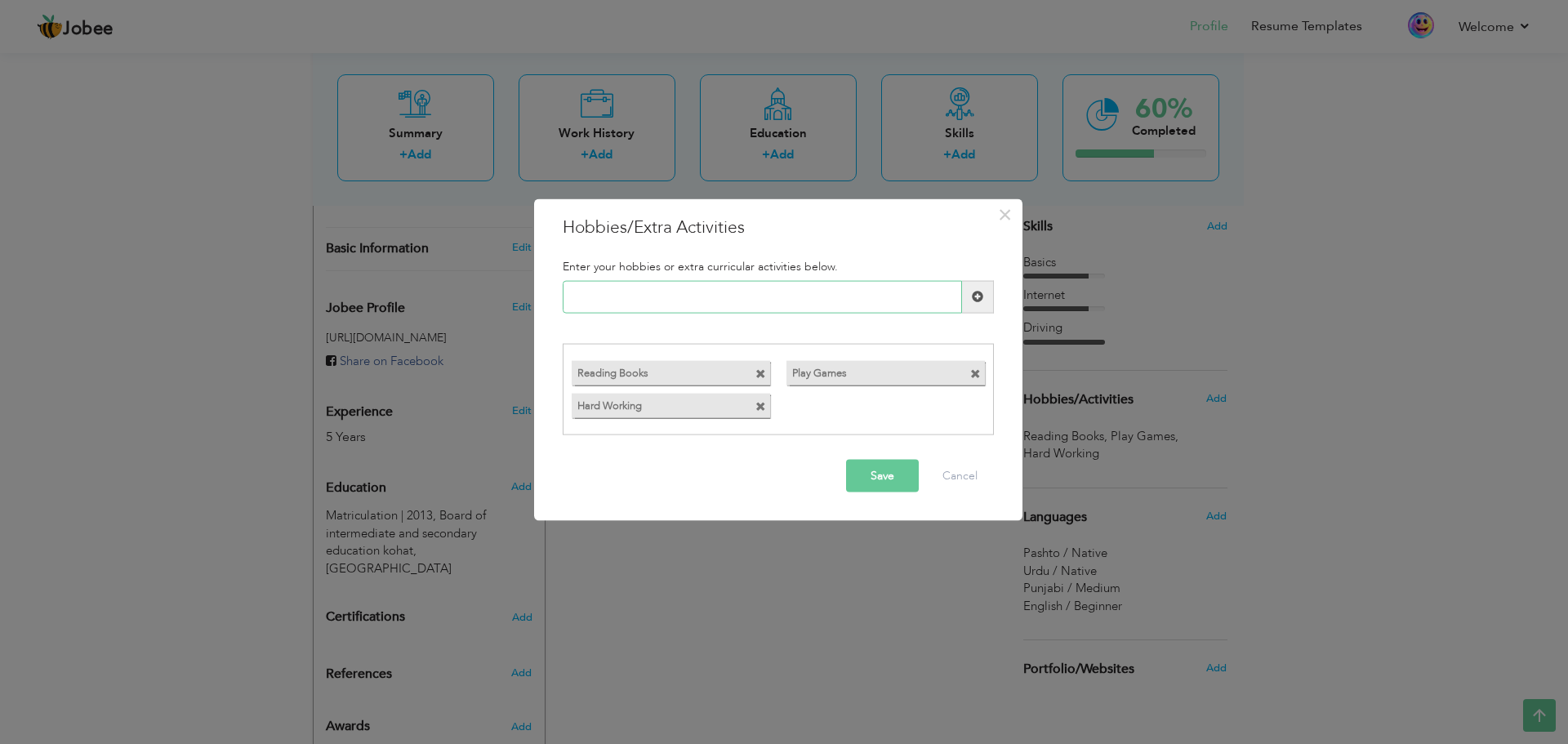
click at [683, 307] on input "text" at bounding box center [761, 296] width 399 height 32
type input "Drivinng"
click at [976, 297] on span at bounding box center [977, 297] width 11 height 11
click at [858, 483] on button "Save" at bounding box center [882, 476] width 73 height 32
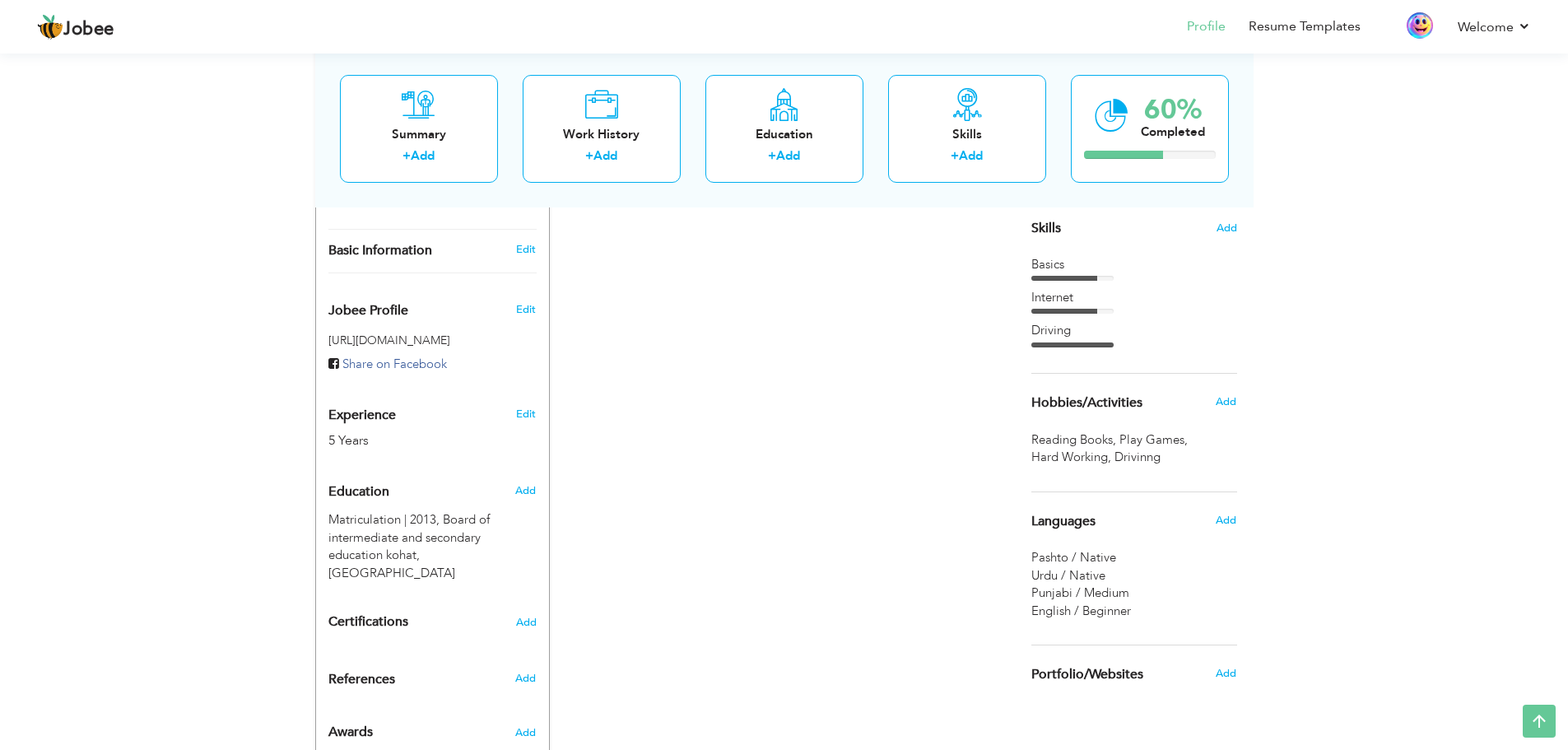
click at [1149, 459] on span "Drivinng ," at bounding box center [1139, 457] width 50 height 17
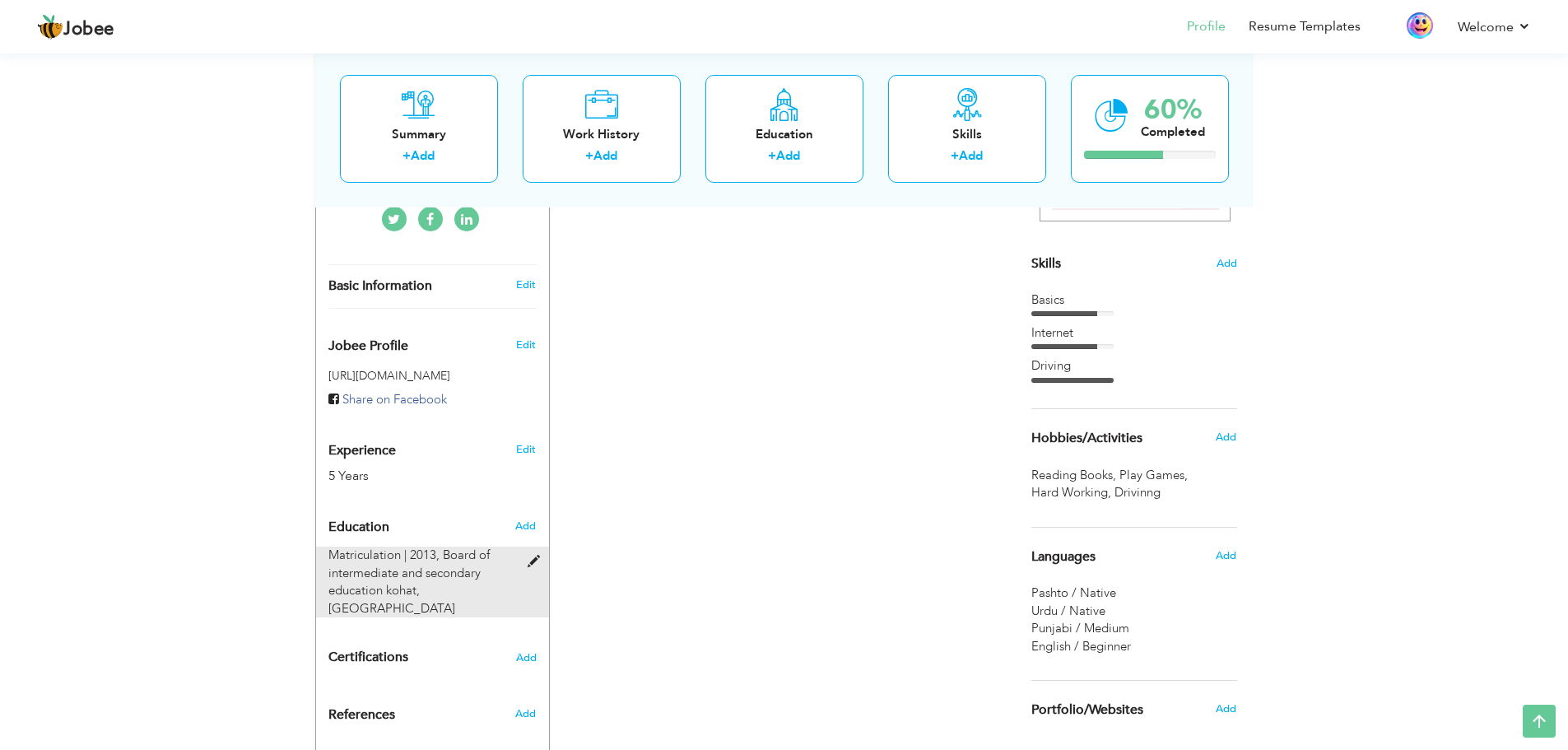
scroll to position [387, 0]
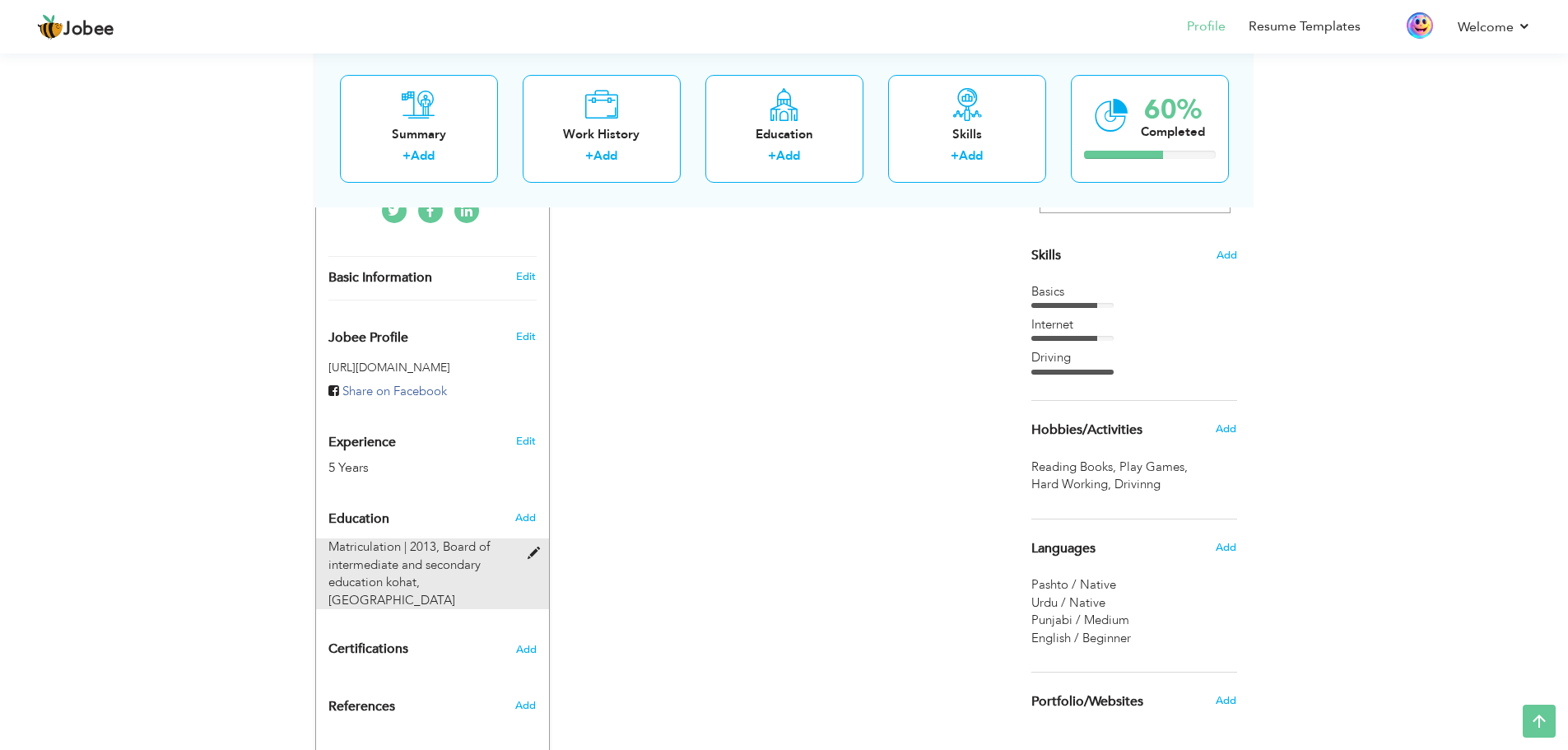
click at [435, 577] on span "Board of intermediate and secondary education kohat, [GEOGRAPHIC_DATA]" at bounding box center [409, 572] width 161 height 69
type input "Matriculation"
type input "2013"
type input "Board of intermediate and secondary education kohat"
radio input "true"
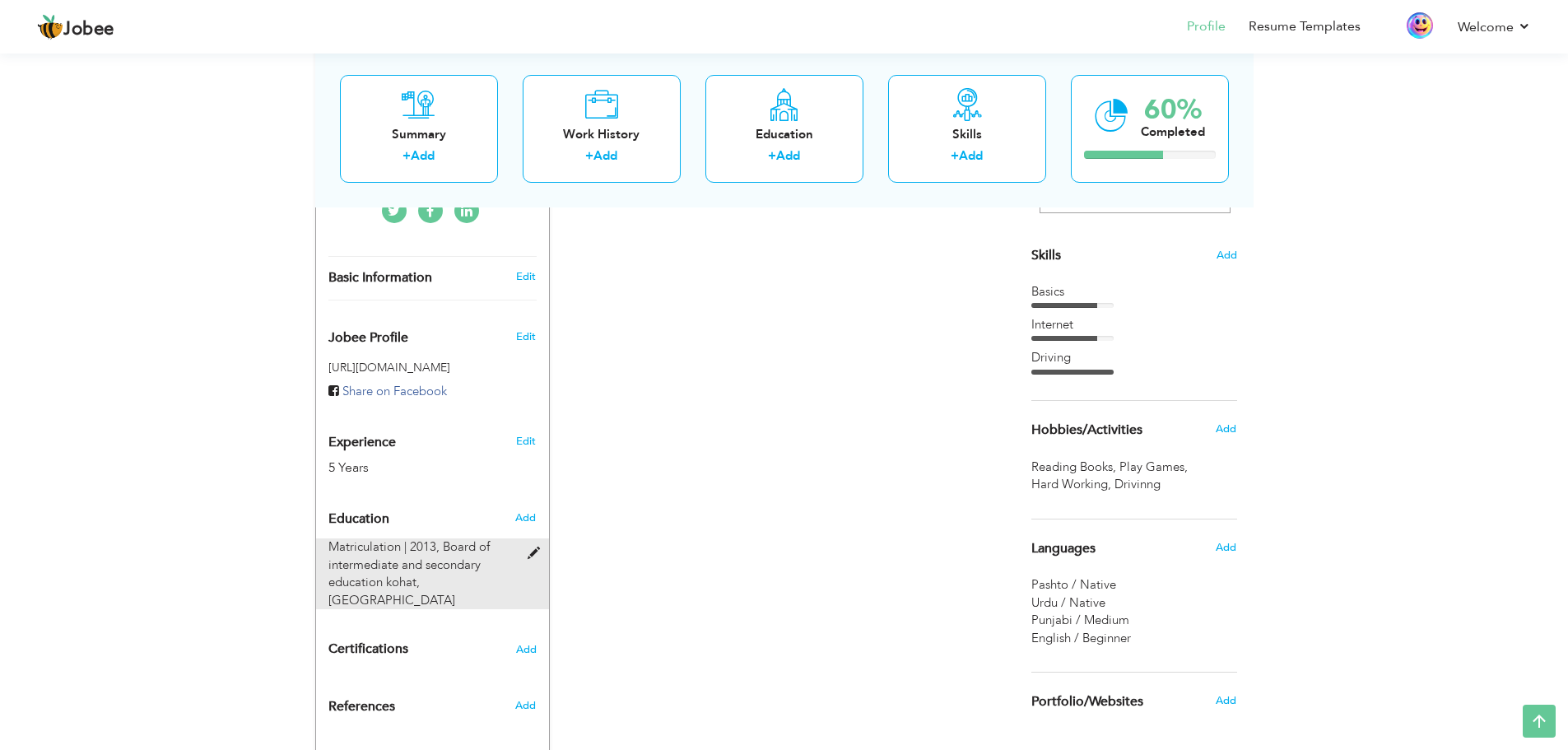
type input "Tahsil [GEOGRAPHIC_DATA]"
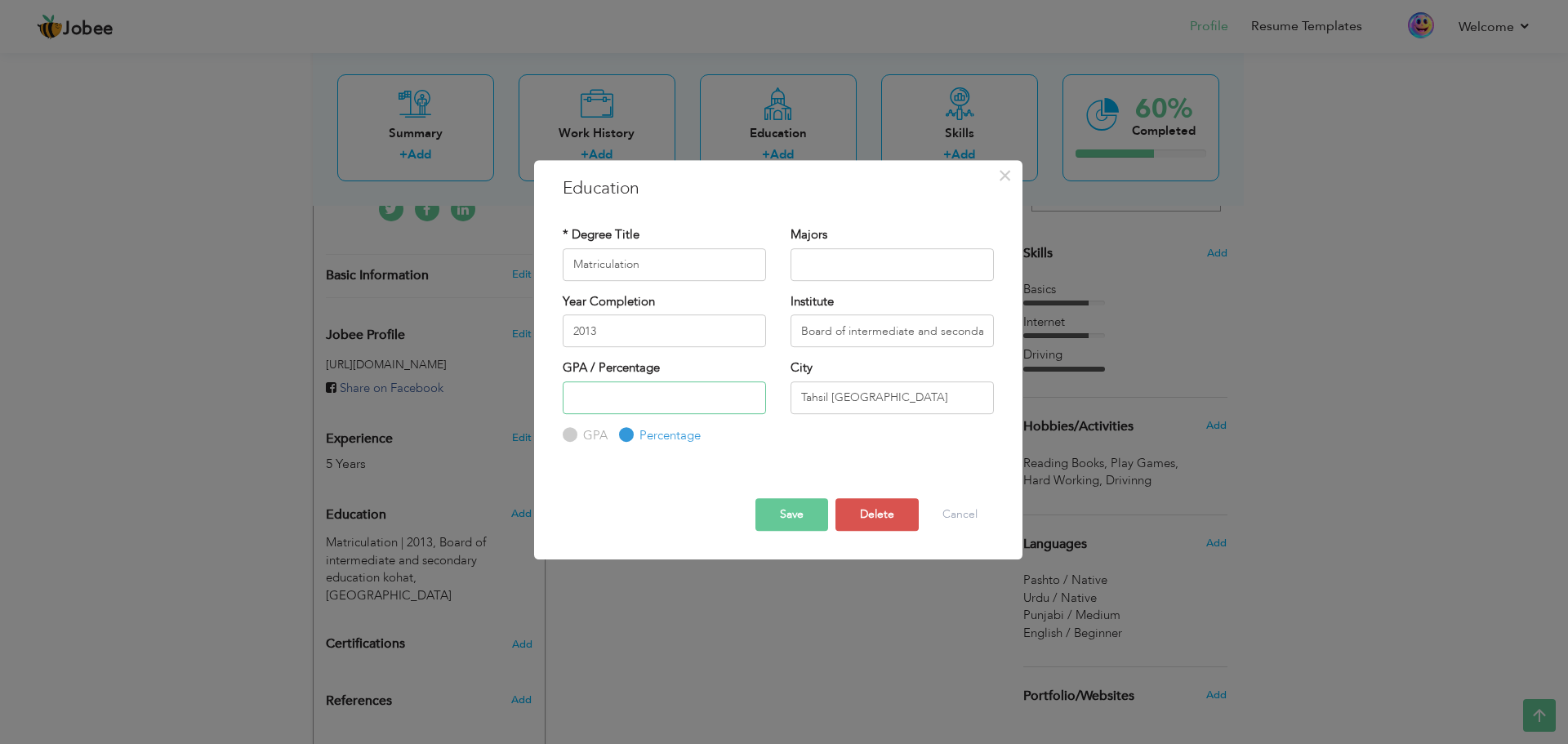
click at [608, 389] on input "number" at bounding box center [664, 397] width 203 height 32
type input "51"
click at [773, 514] on button "Save" at bounding box center [792, 514] width 73 height 32
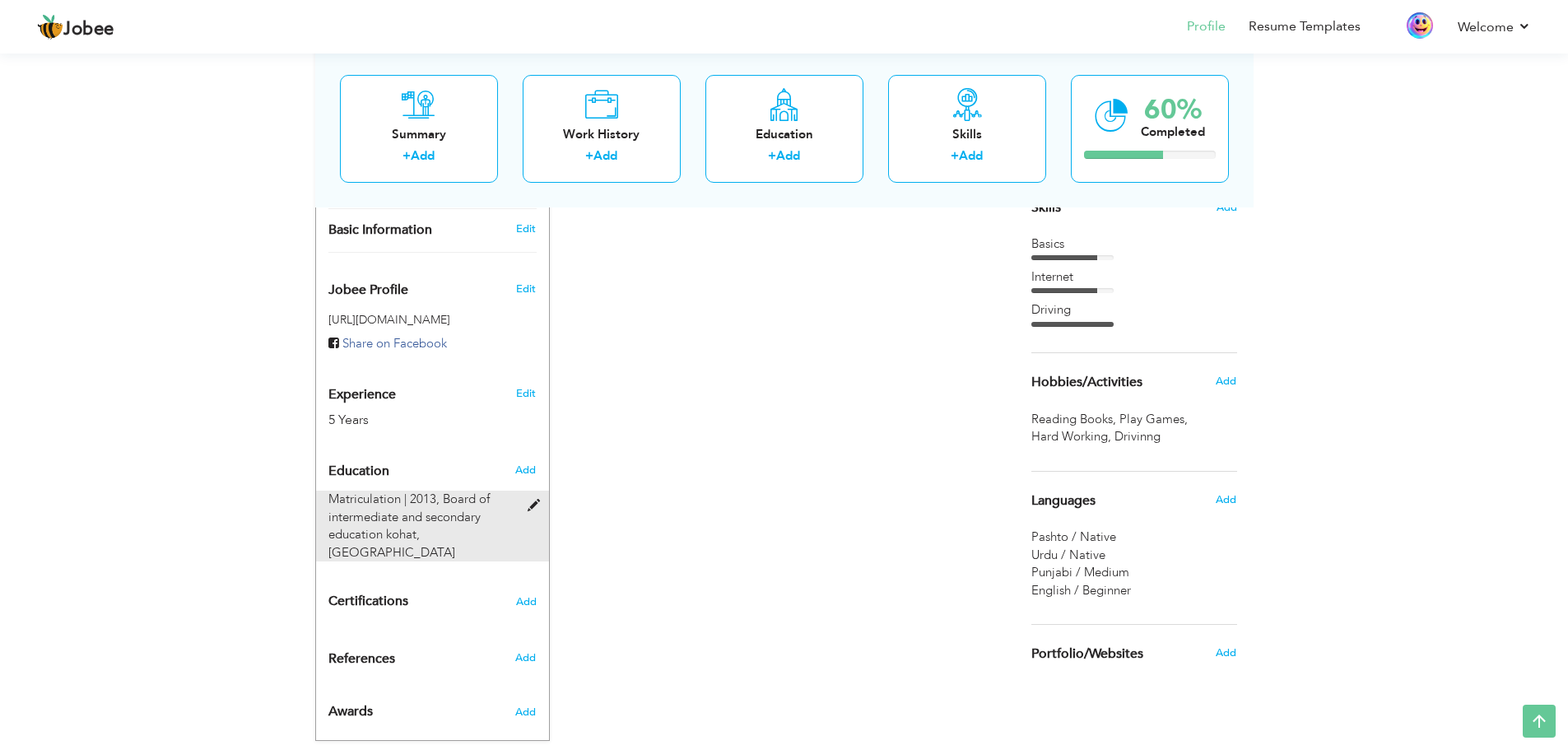
click at [454, 532] on span "Board of intermediate and secondary education kohat, [GEOGRAPHIC_DATA]" at bounding box center [409, 525] width 161 height 69
type input "Matriculation"
type input "2013"
type input "Board of intermediate and secondary education kohat"
type input "51"
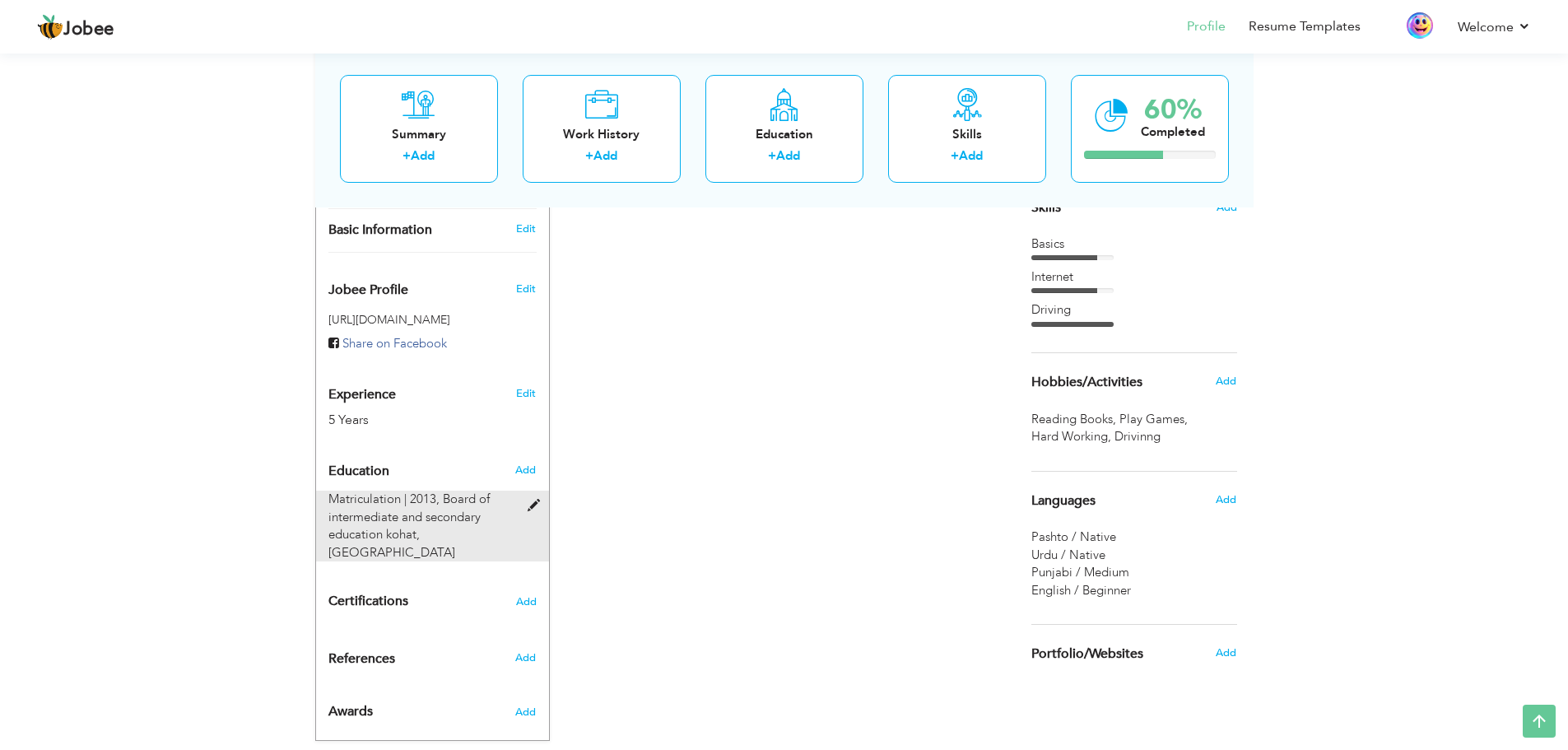
radio input "true"
type input "Tahsil [GEOGRAPHIC_DATA]"
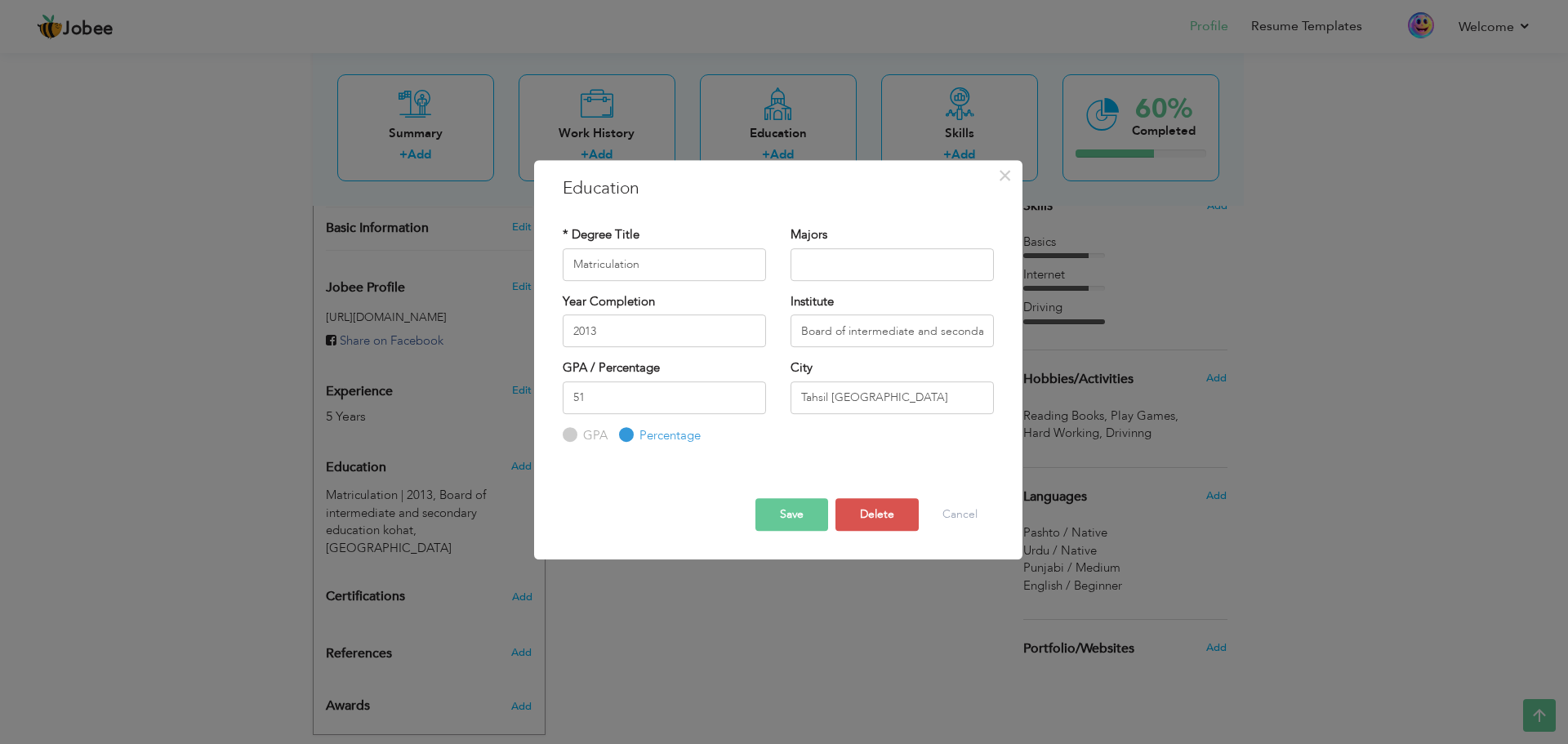
click at [621, 435] on input "Percentage" at bounding box center [624, 434] width 10 height 10
click at [579, 437] on label "GPA" at bounding box center [593, 435] width 28 height 17
click at [574, 437] on input "GPA" at bounding box center [567, 434] width 10 height 10
radio input "true"
click at [621, 439] on input "Percentage" at bounding box center [624, 434] width 10 height 10
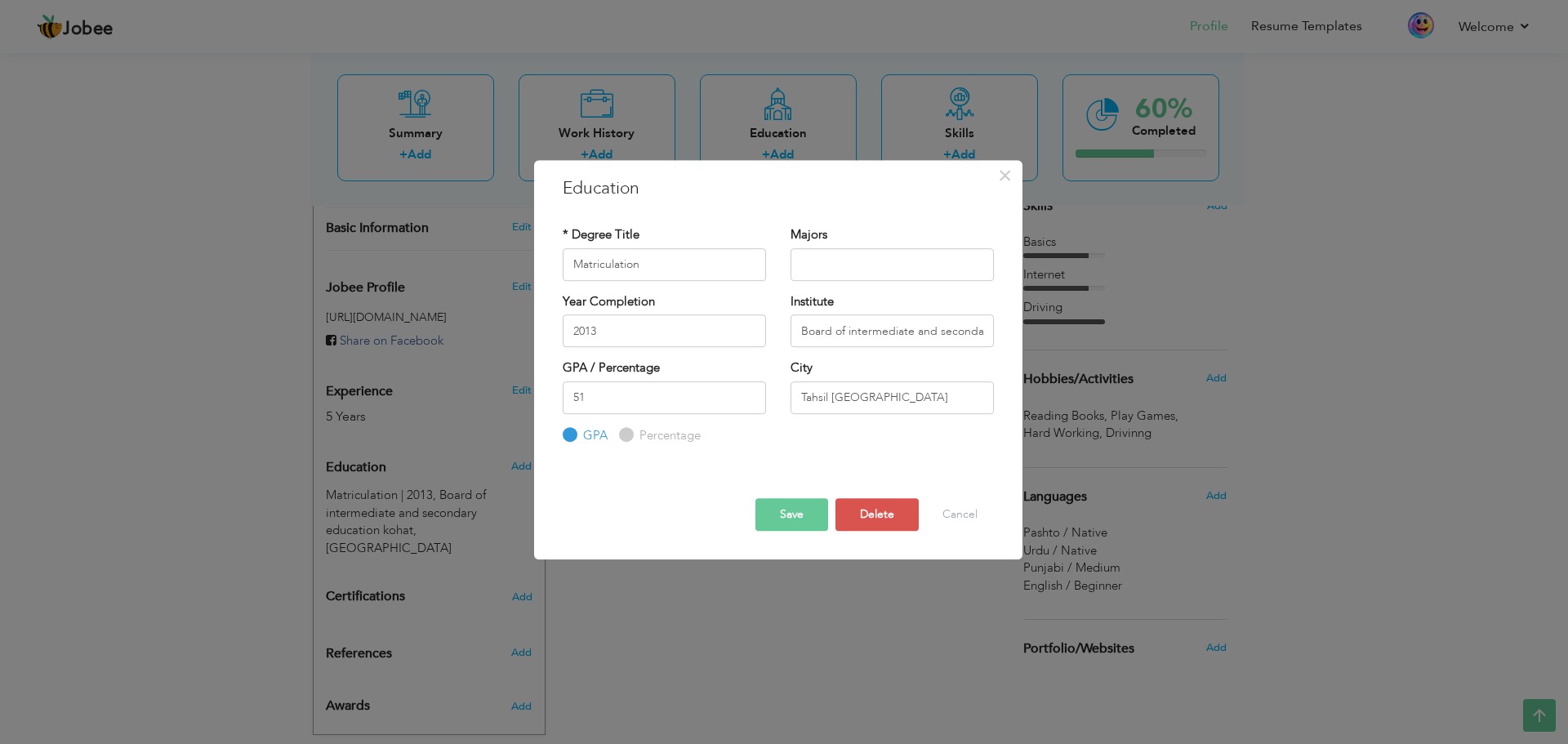
radio input "true"
click at [977, 524] on button "Cancel" at bounding box center [959, 514] width 67 height 32
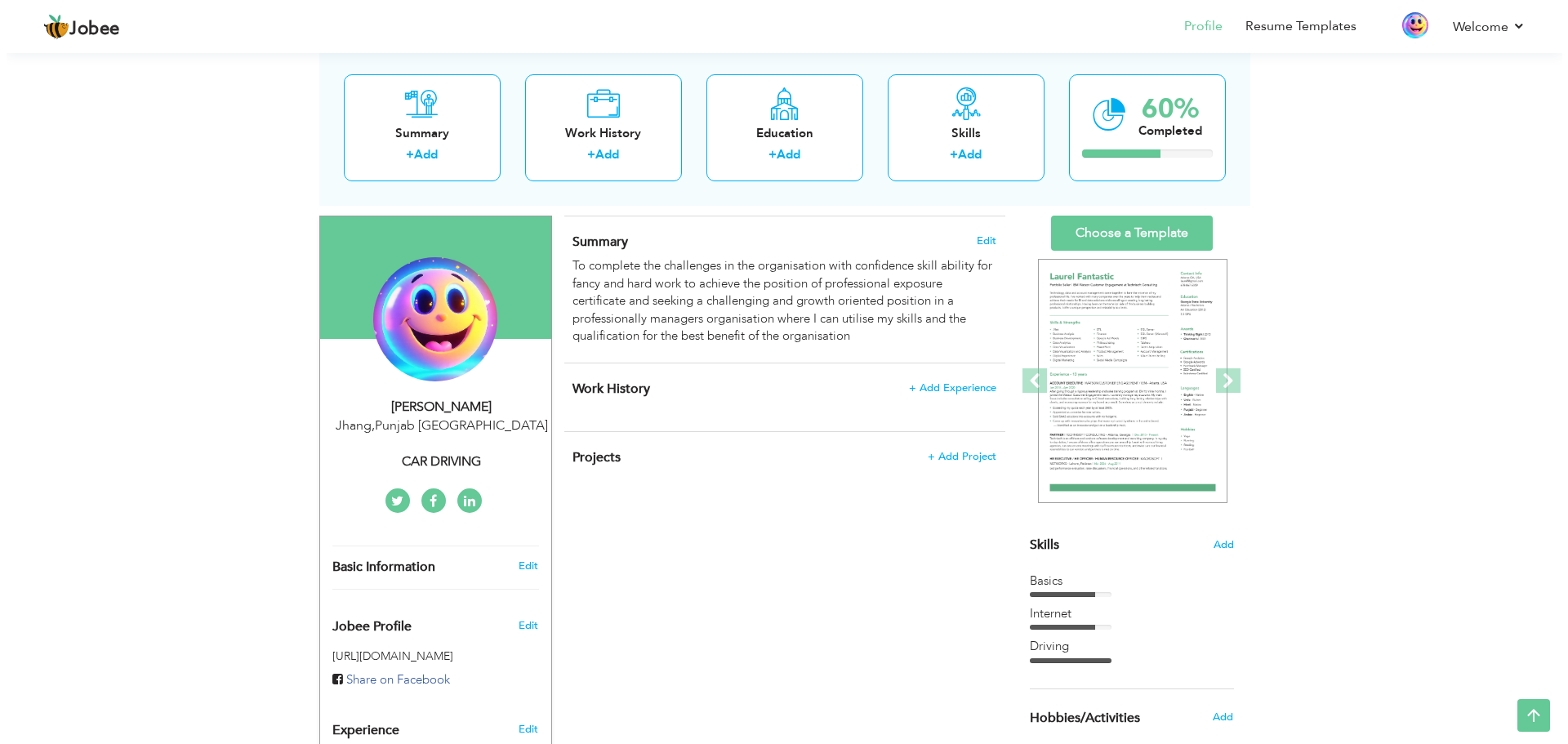
scroll to position [84, 0]
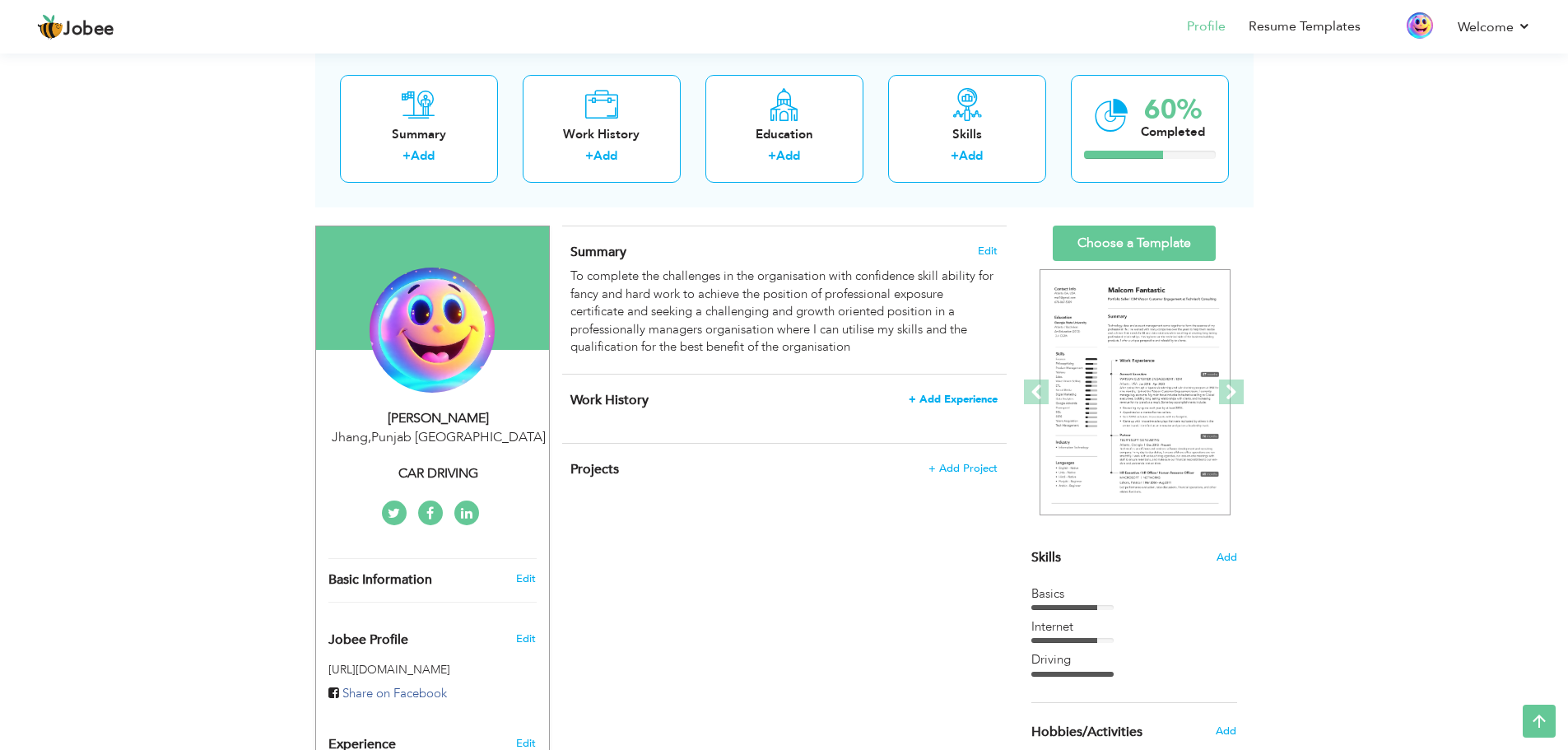
click at [938, 401] on span "+ Add Experience" at bounding box center [953, 399] width 89 height 11
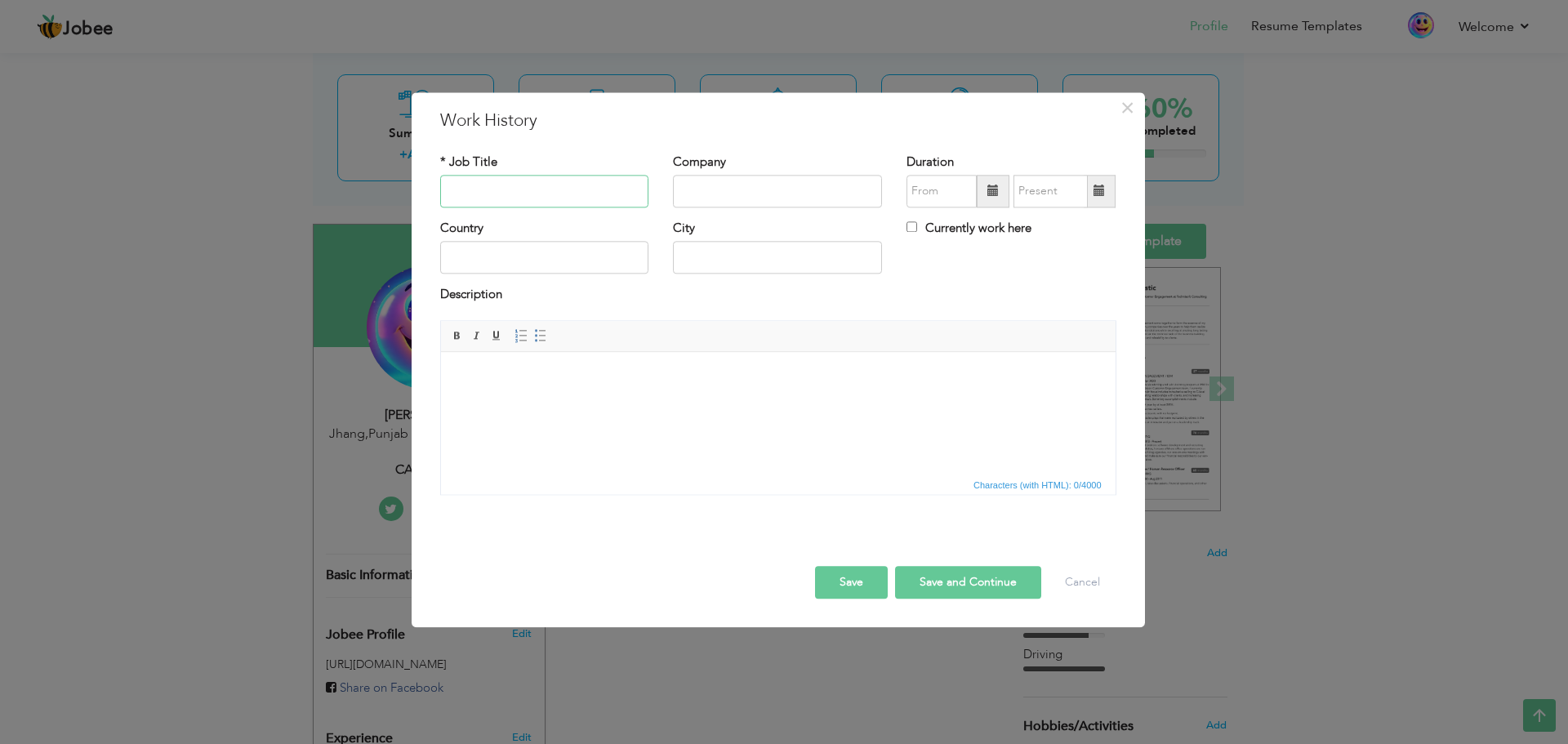
click at [509, 193] on input "text" at bounding box center [544, 191] width 209 height 32
click at [497, 373] on body at bounding box center [776, 376] width 642 height 17
click at [501, 197] on input "text" at bounding box center [544, 191] width 209 height 32
type input "Q"
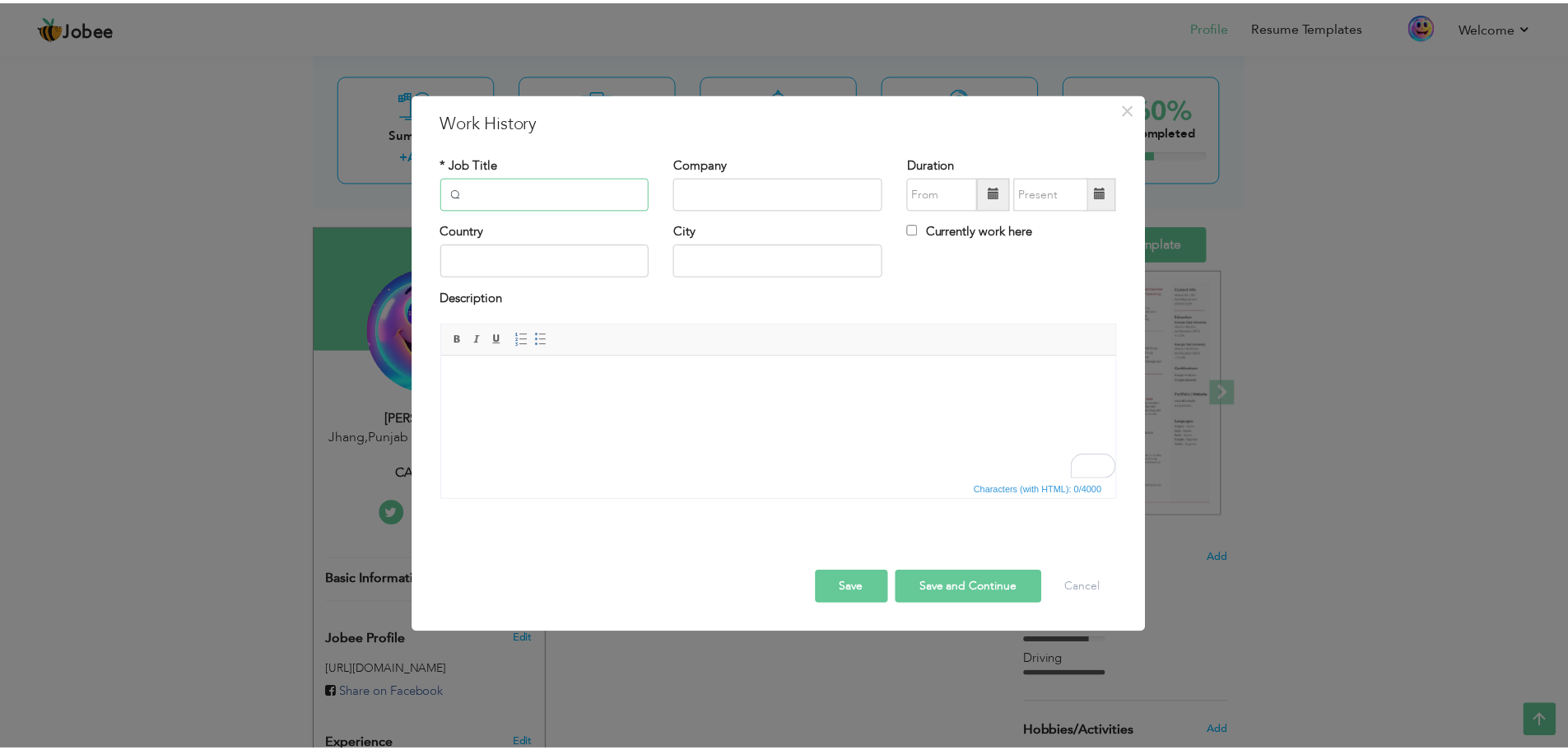
scroll to position [0, 0]
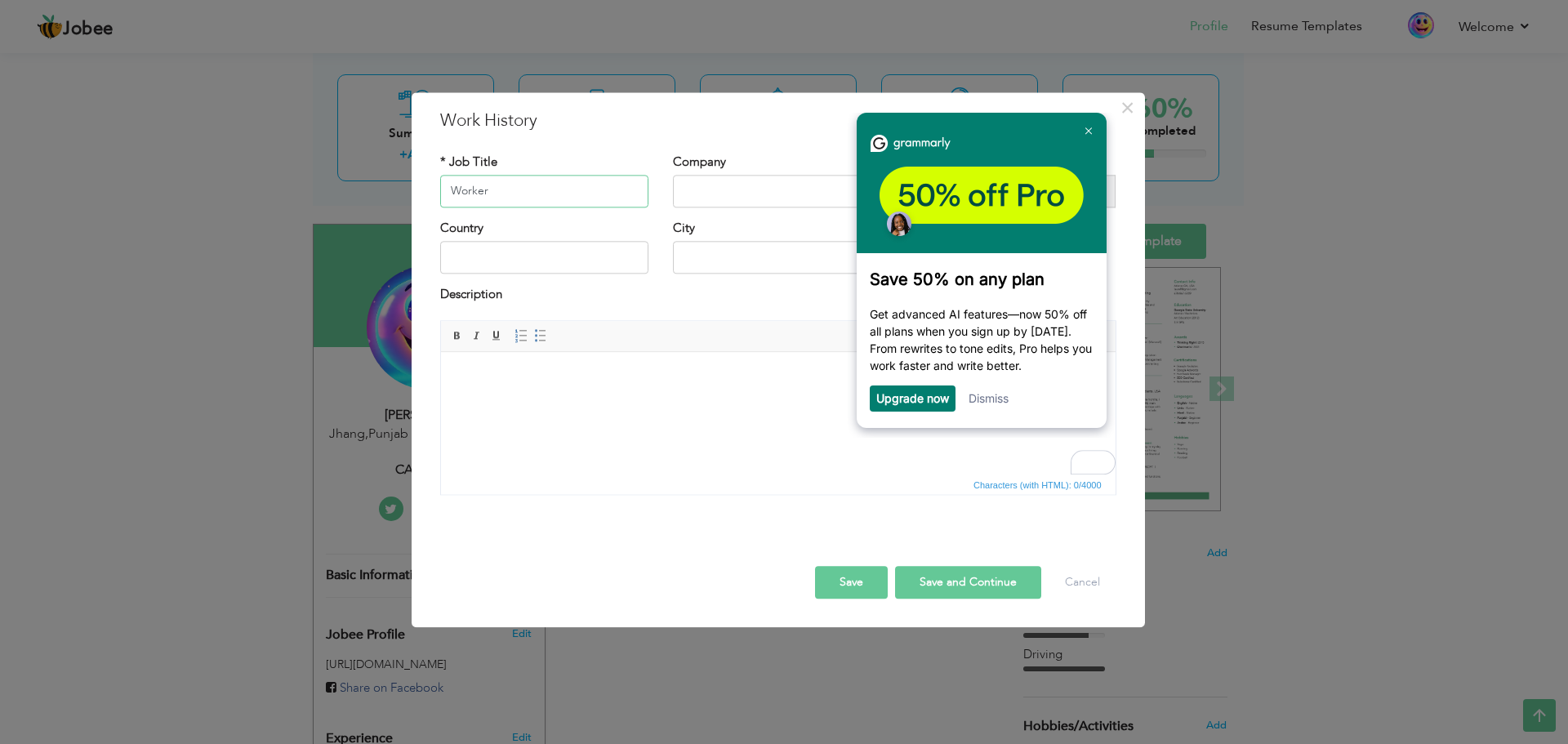
type input "Worker"
click at [721, 197] on input "text" at bounding box center [777, 191] width 209 height 32
click at [1082, 134] on link at bounding box center [1087, 131] width 27 height 27
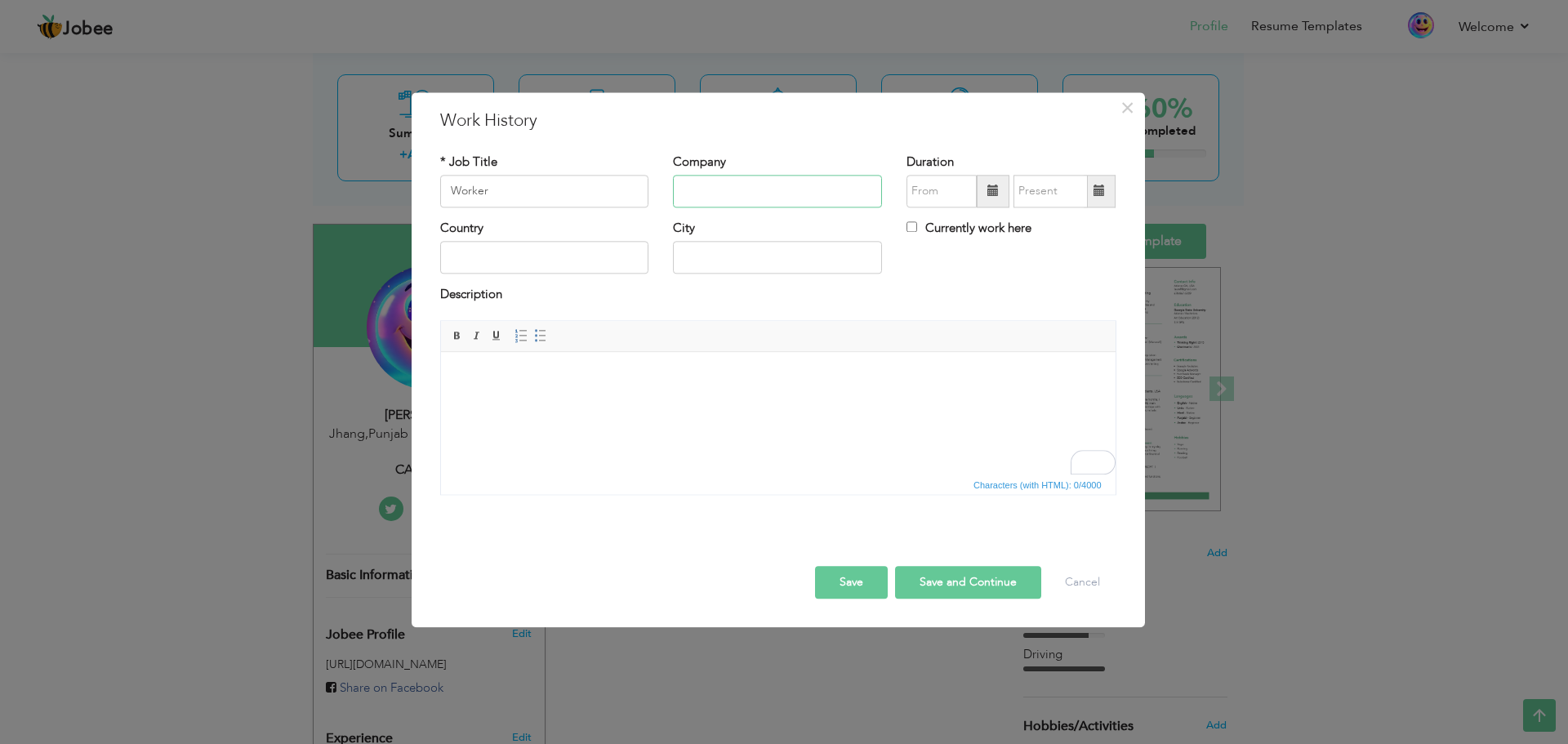
click at [778, 197] on input "text" at bounding box center [777, 191] width 209 height 32
type input "V"
type input "China C-Paik co."
click at [554, 190] on input "Worker" at bounding box center [544, 191] width 209 height 32
type input "W"
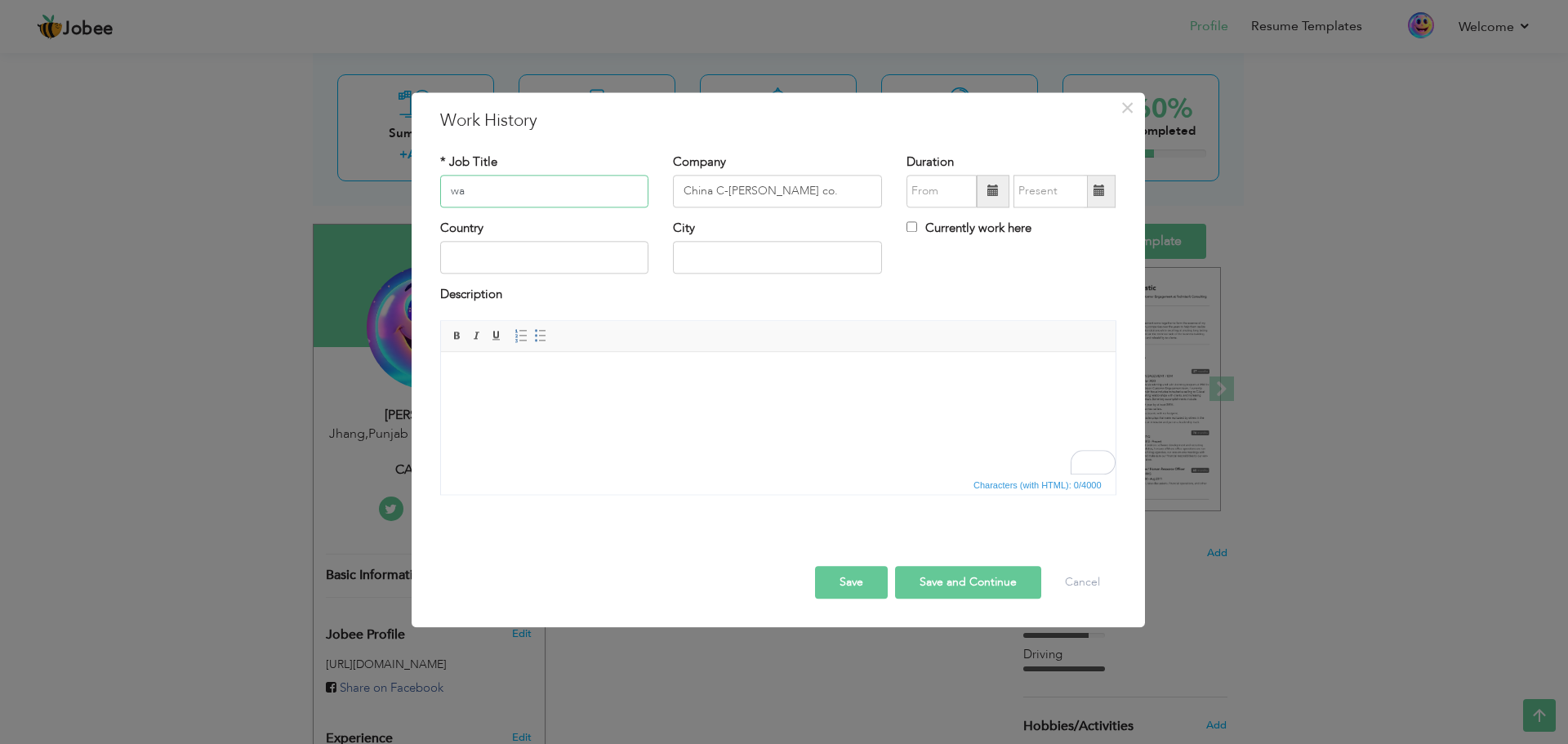
type input "w"
click at [507, 199] on input "Waiter" at bounding box center [544, 191] width 209 height 32
type input "Waiter"
click at [589, 258] on input "text" at bounding box center [544, 258] width 209 height 32
type input "a"
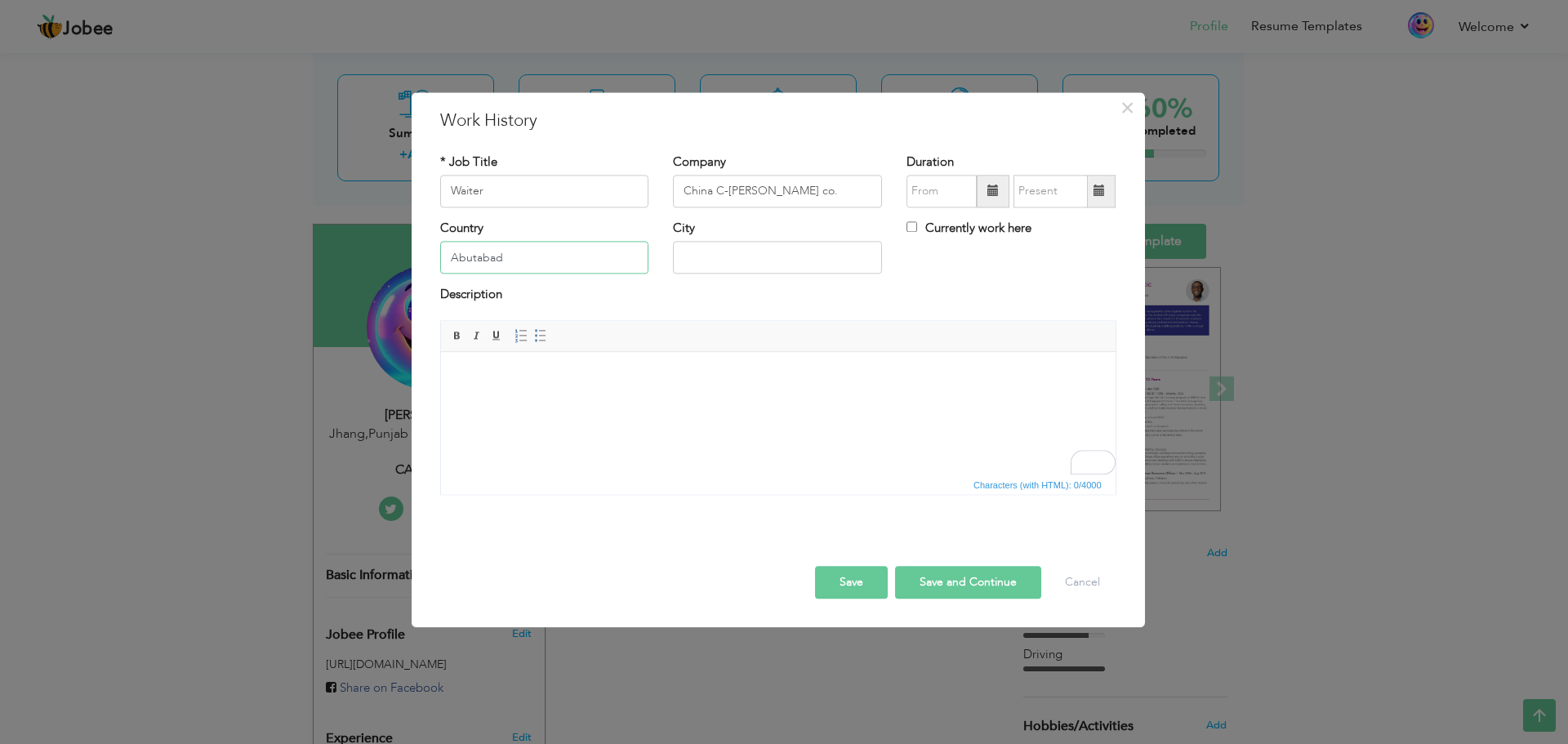
type input "Abutabad"
click at [740, 262] on input "text" at bounding box center [777, 258] width 209 height 32
type input "khyber Pakhtoon khuwa"
click at [924, 578] on button "Save and Continue" at bounding box center [968, 582] width 146 height 32
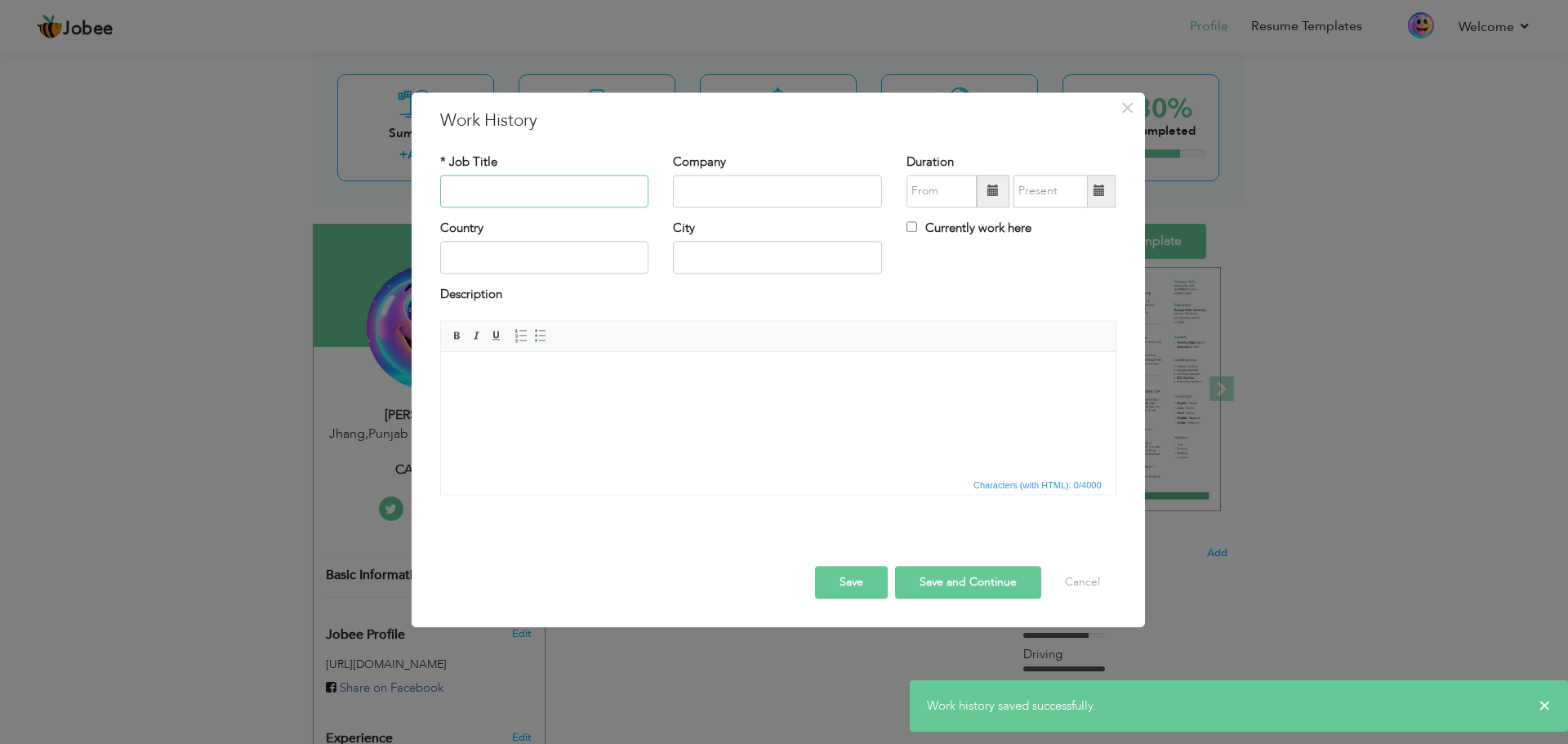
click at [538, 191] on input "text" at bounding box center [544, 191] width 209 height 32
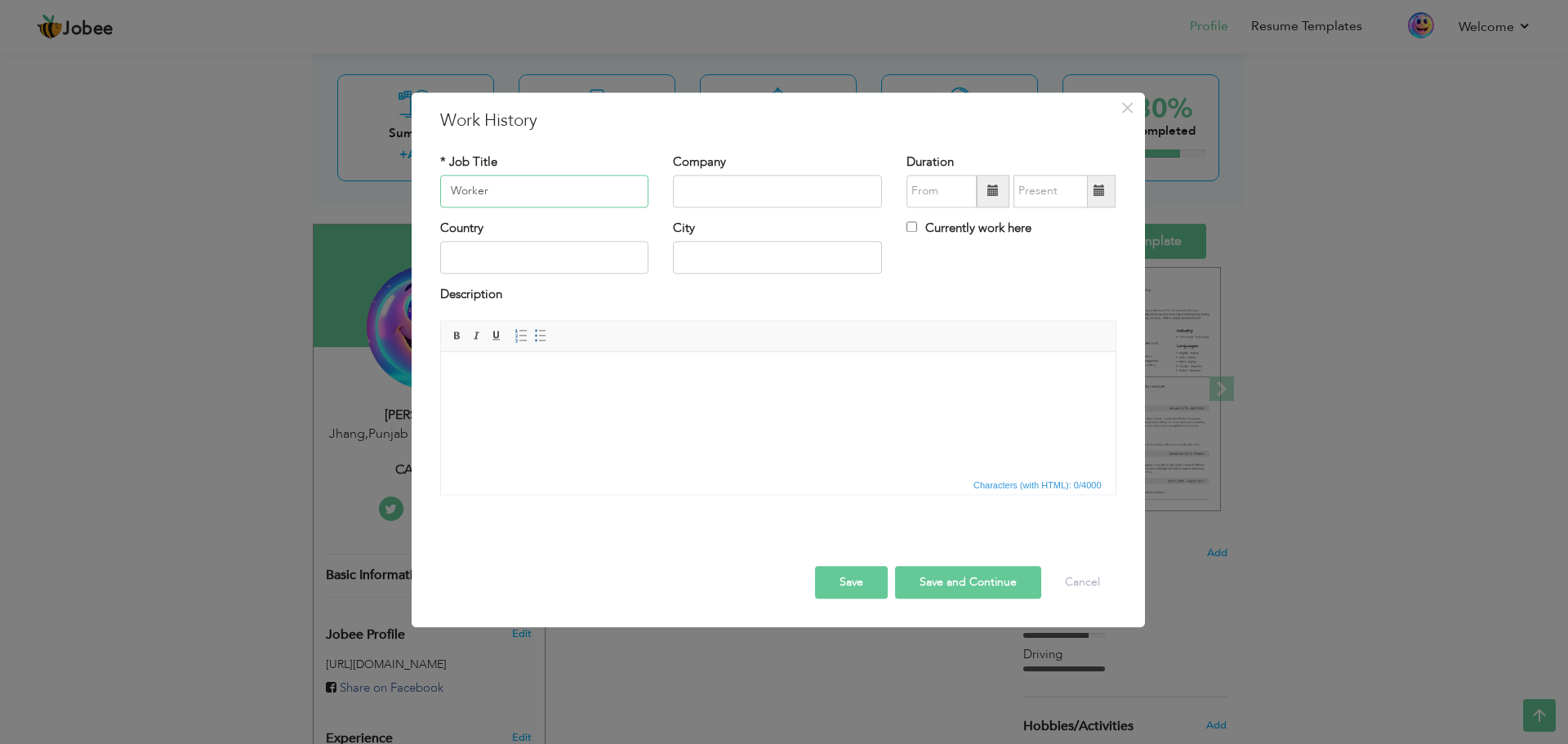
type input "Worker"
click at [686, 192] on input "text" at bounding box center [777, 191] width 209 height 32
type input "China C-Paik co."
click at [546, 264] on input "text" at bounding box center [544, 258] width 209 height 32
click at [530, 271] on input "text" at bounding box center [544, 258] width 209 height 32
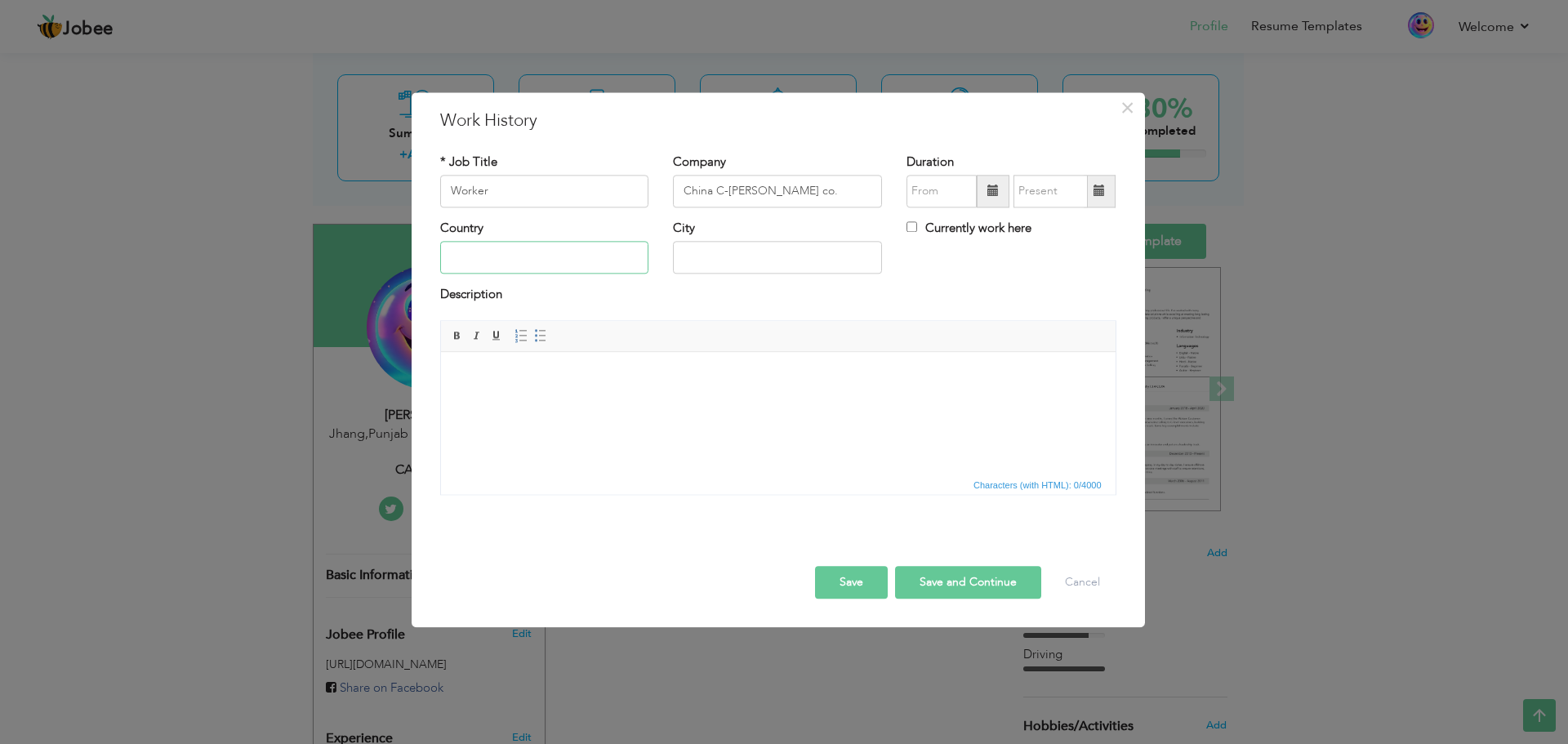
type input "[GEOGRAPHIC_DATA]"
click at [765, 261] on input "Jhand Punjab" at bounding box center [777, 258] width 209 height 32
type input "J"
type input "k"
type input "Khyber Pakhtoon Khuwa"
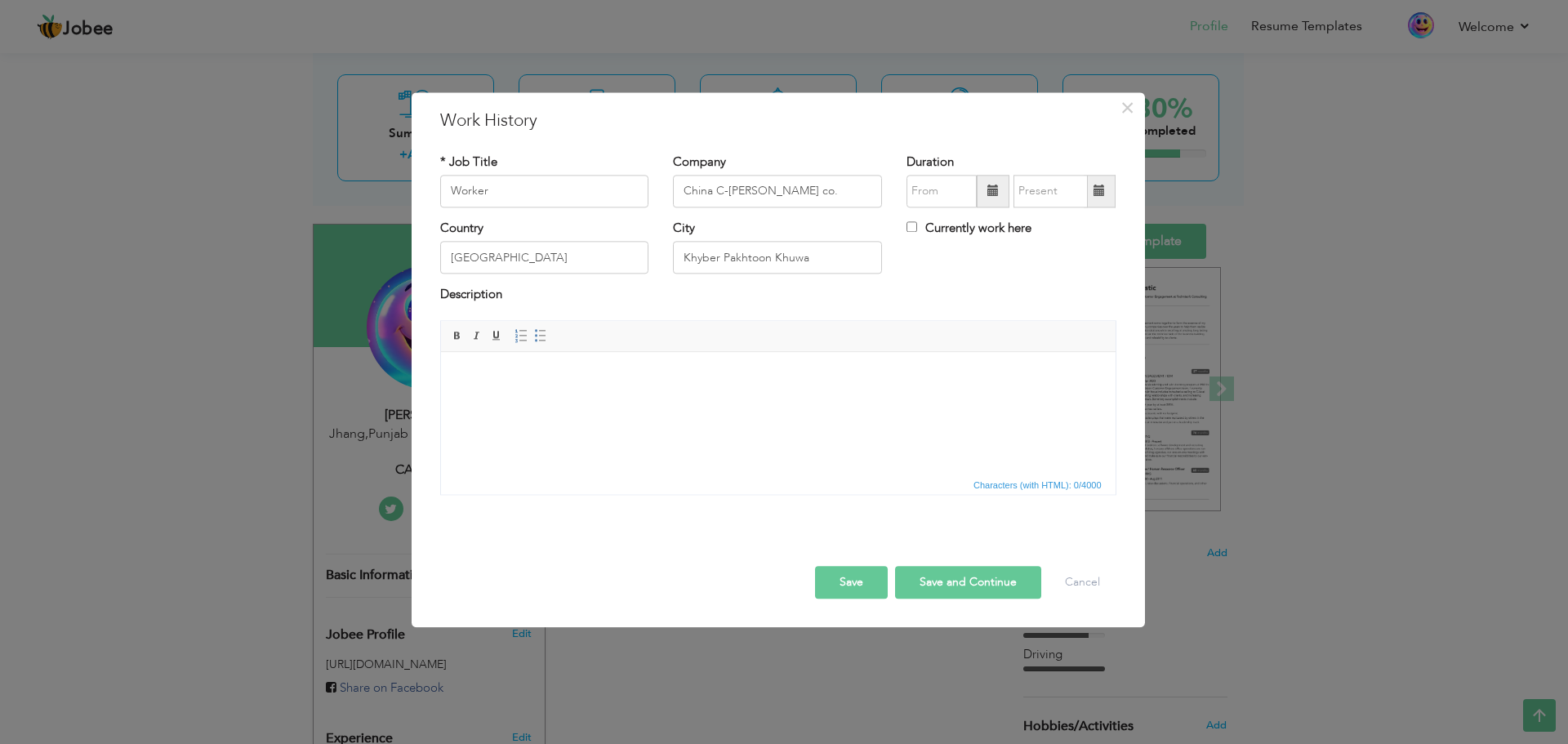
click at [944, 580] on button "Save and Continue" at bounding box center [968, 582] width 146 height 32
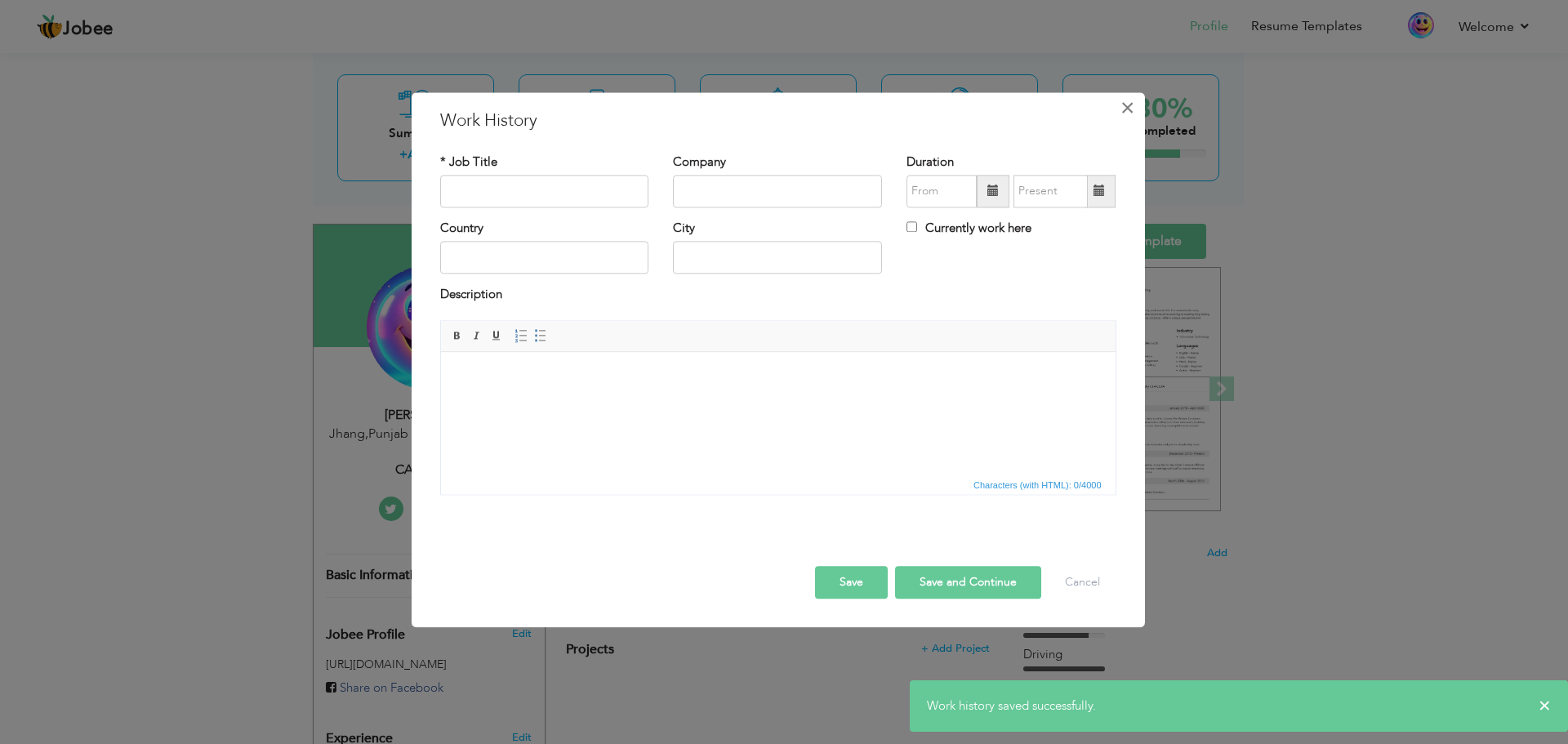
click at [1128, 107] on span "×" at bounding box center [1127, 107] width 14 height 29
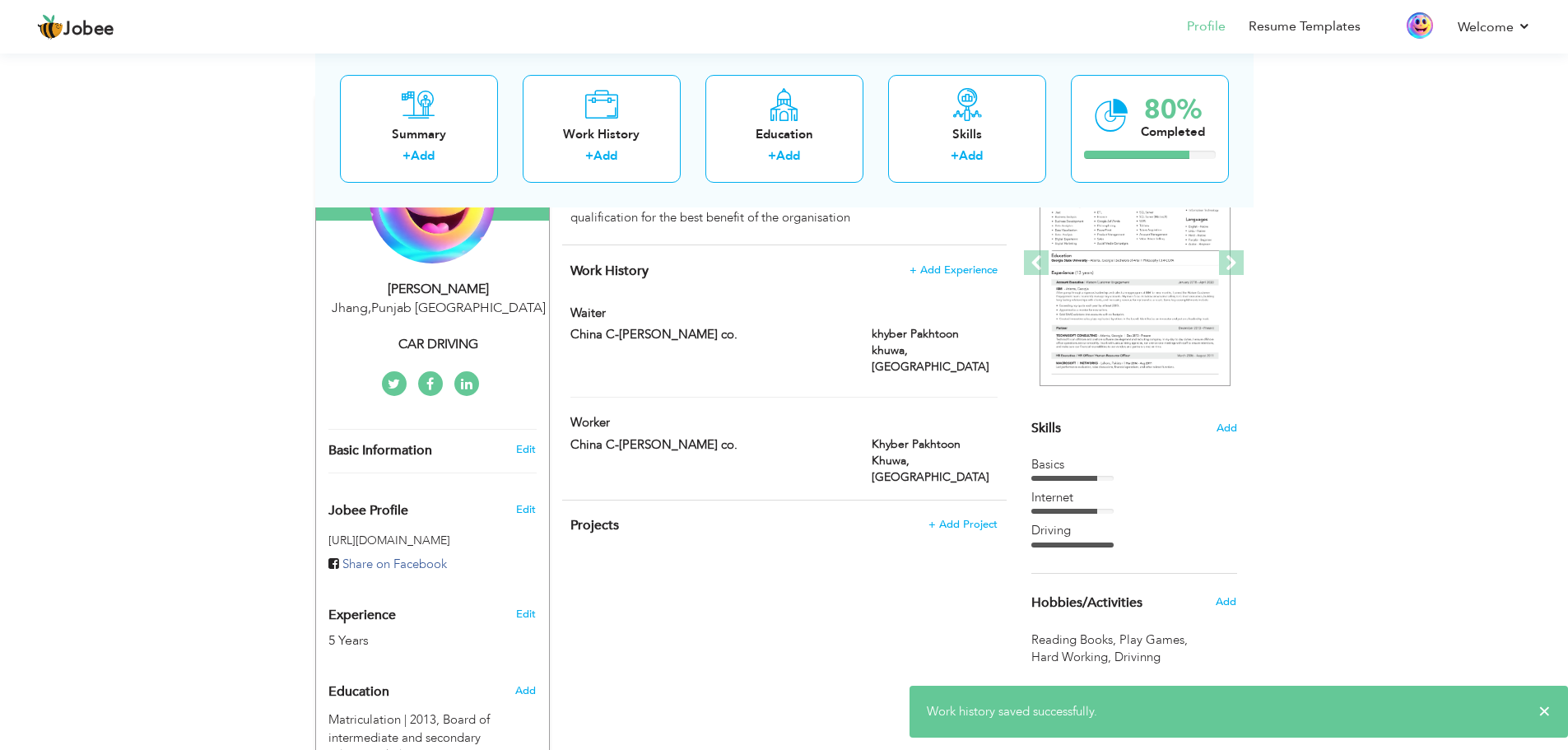
scroll to position [223, 0]
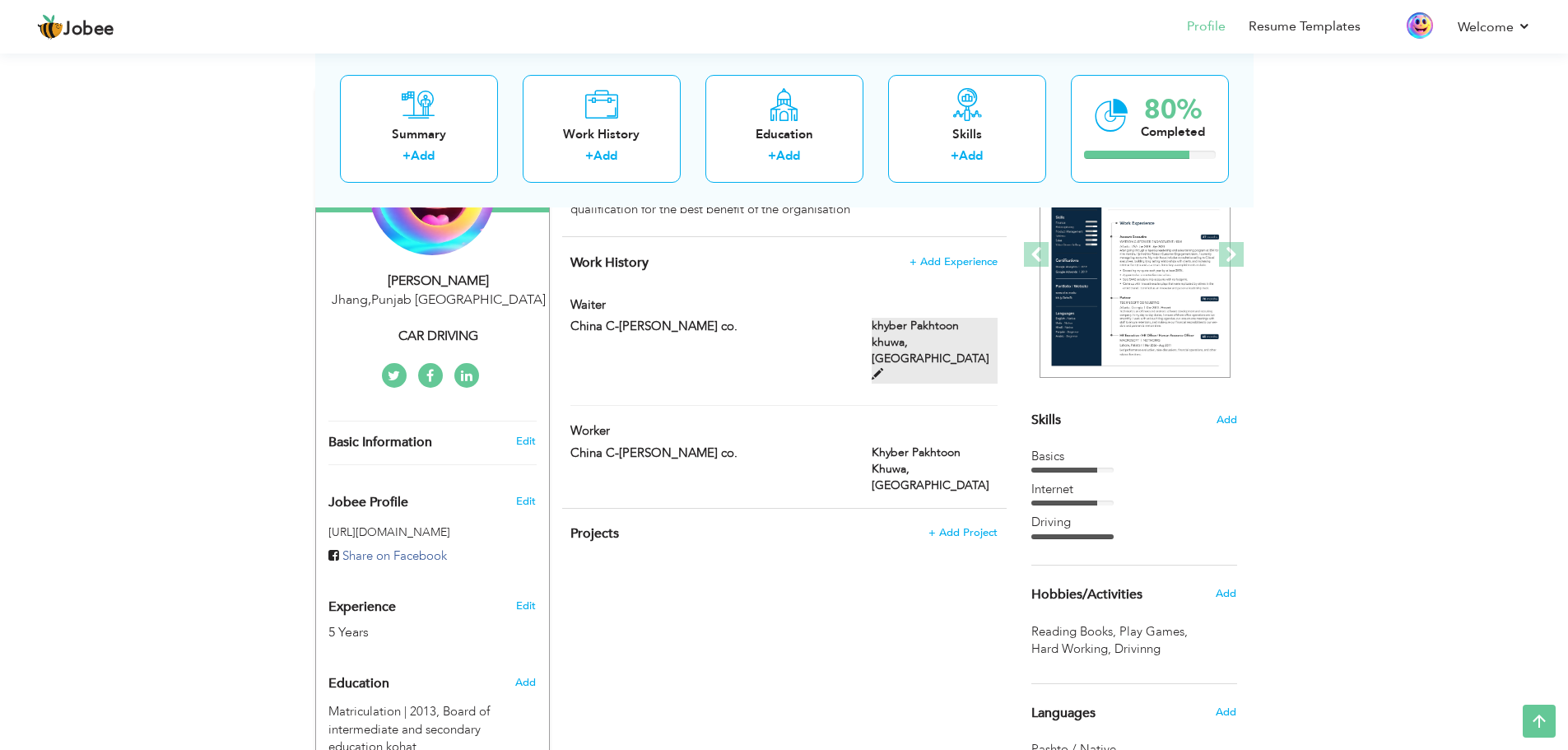
click at [892, 340] on label "khyber Pakhtoon khuwa, Abutabad" at bounding box center [934, 350] width 126 height 66
type input "Waiter"
type input "China C-Paik co."
type input "Abutabad"
type input "khyber Pakhtoon khuwa"
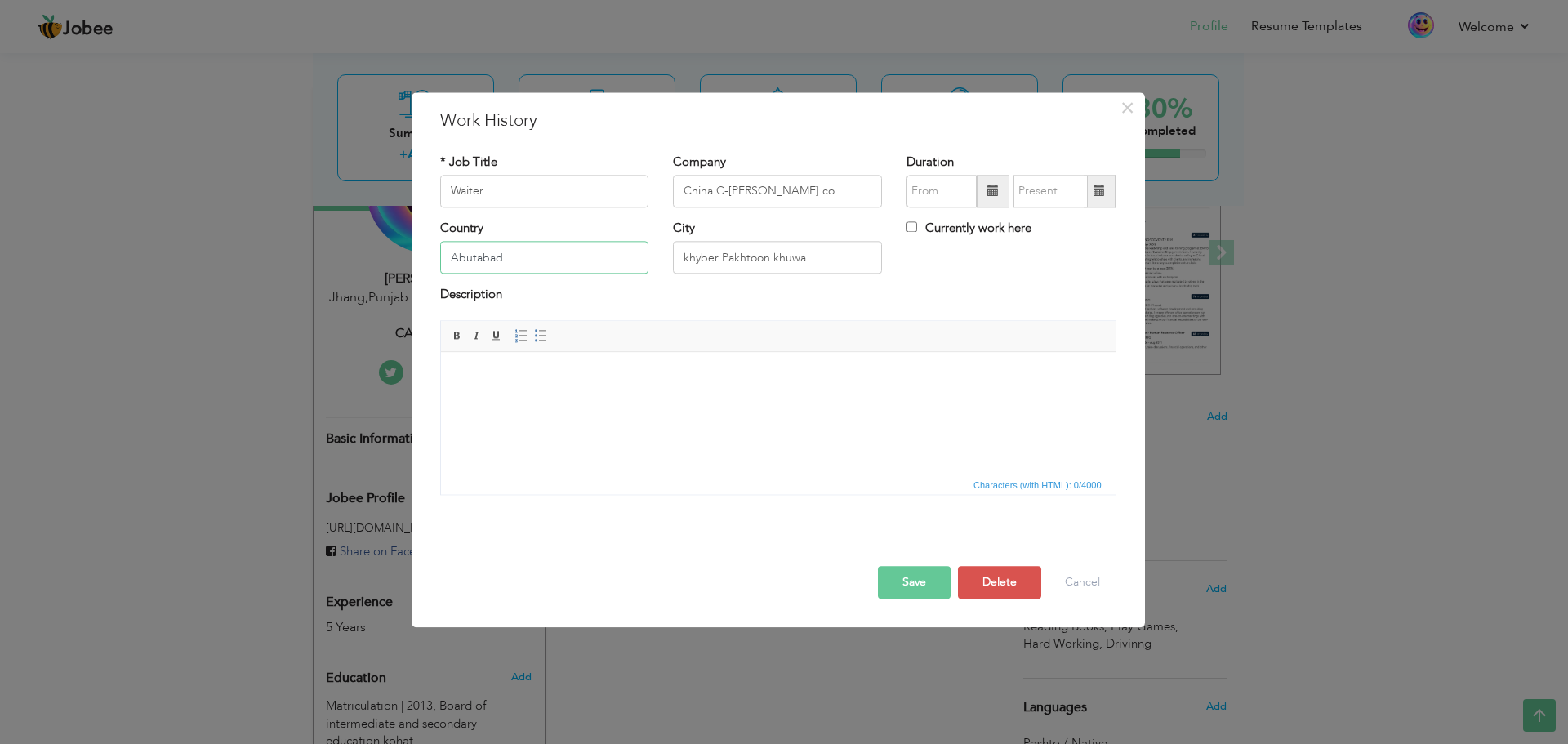
click at [580, 265] on input "Abutabad" at bounding box center [544, 258] width 209 height 32
type input "A"
type input "[GEOGRAPHIC_DATA]"
click at [938, 591] on button "Save" at bounding box center [914, 582] width 73 height 32
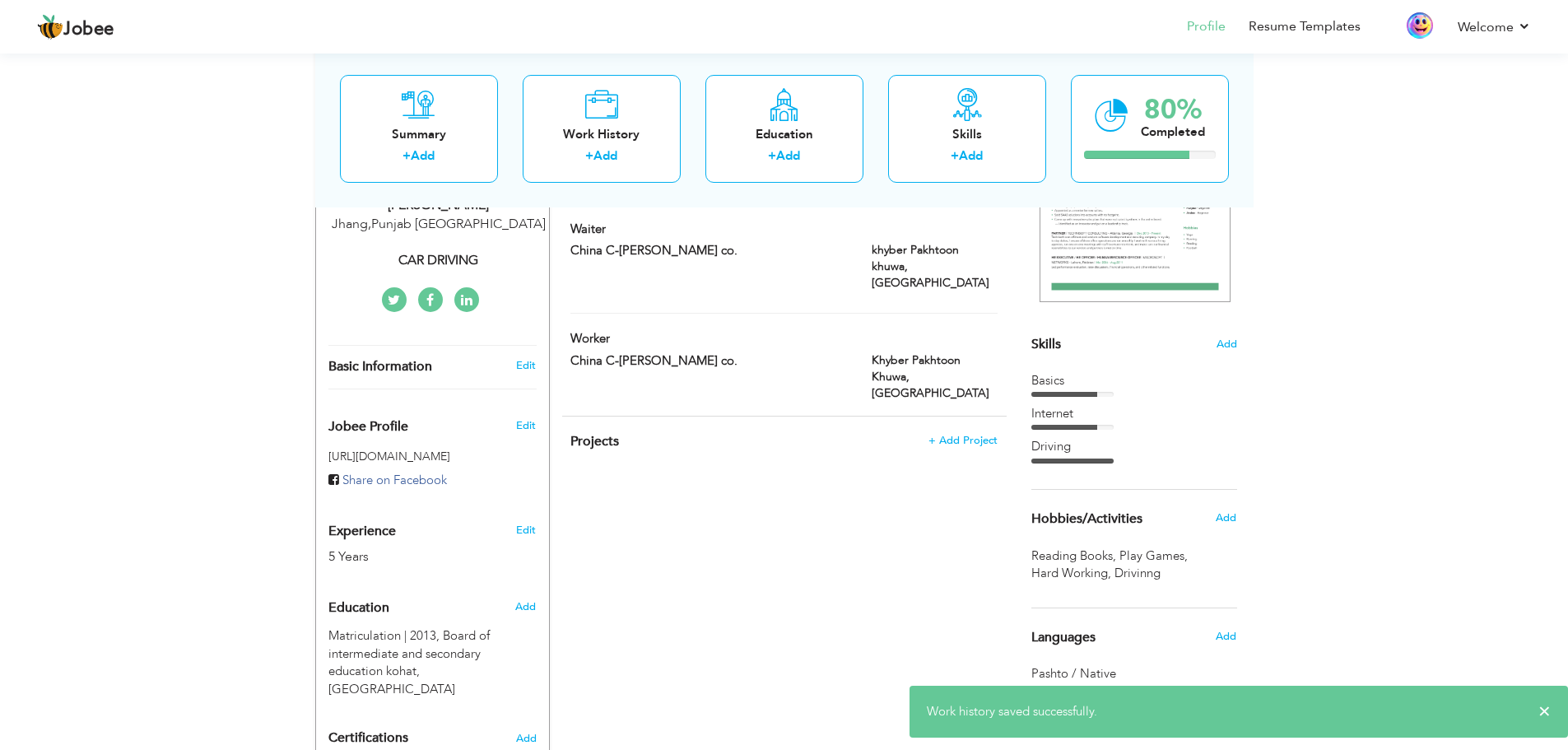
scroll to position [330, 0]
